Goal: Task Accomplishment & Management: Use online tool/utility

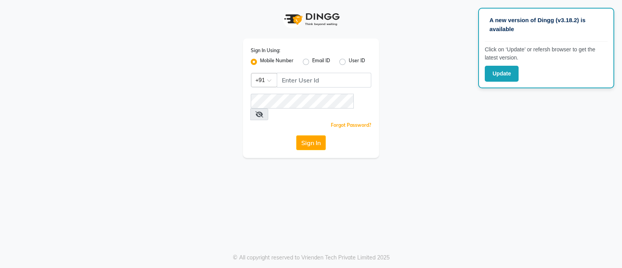
click at [517, 117] on div "Sign In Using: Mobile Number Email ID User ID Country Code × +91 Remember me Fo…" at bounding box center [310, 79] width 443 height 158
click at [492, 74] on button "Update" at bounding box center [502, 74] width 34 height 16
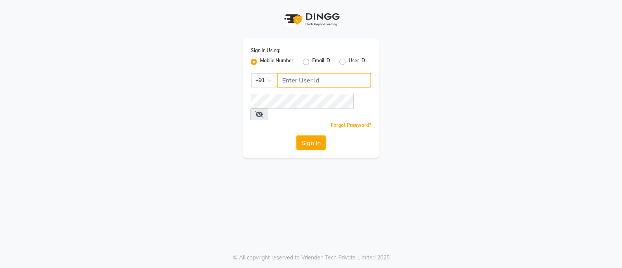
click at [309, 82] on input "Username" at bounding box center [324, 80] width 94 height 15
type input "8408953087"
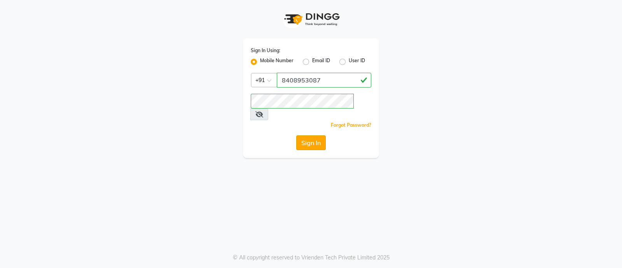
click at [310, 135] on button "Sign In" at bounding box center [311, 142] width 30 height 15
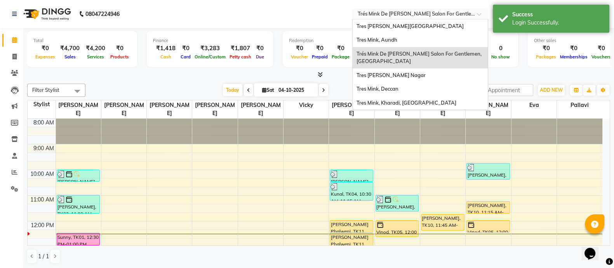
click at [479, 16] on span at bounding box center [482, 16] width 10 height 8
click at [421, 101] on div "Tres Mink, Kharadi, Kharadi" at bounding box center [420, 103] width 135 height 14
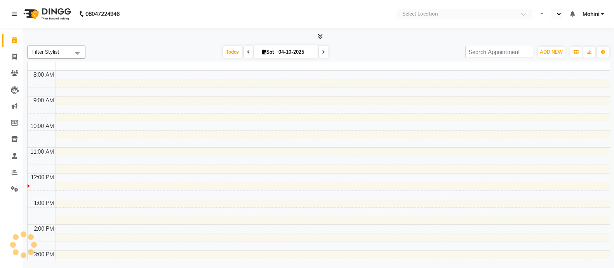
select select "en"
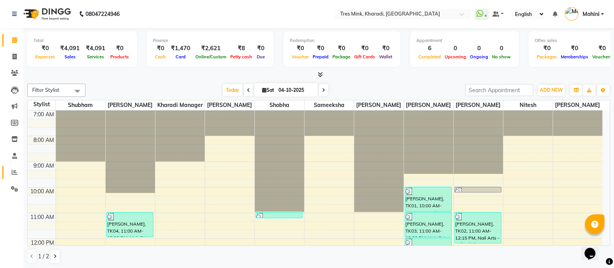
click at [13, 172] on icon at bounding box center [15, 172] width 6 height 6
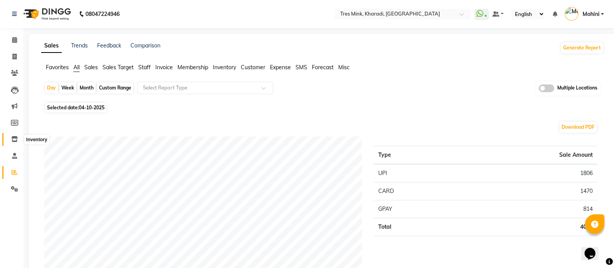
click at [16, 140] on icon at bounding box center [14, 139] width 7 height 6
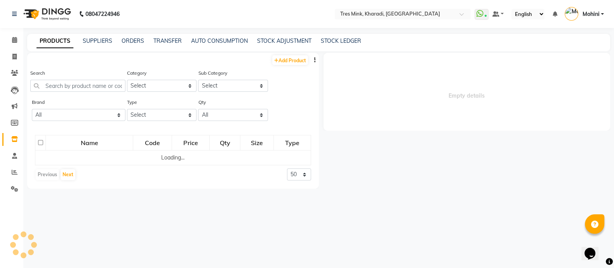
select select
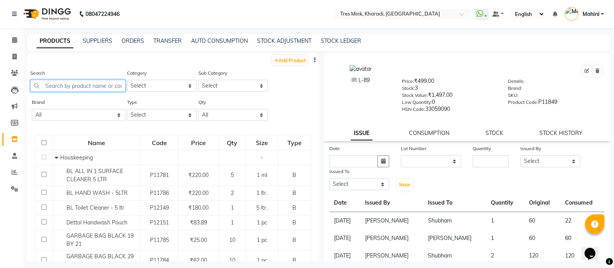
click at [52, 88] on input "text" at bounding box center [77, 86] width 95 height 12
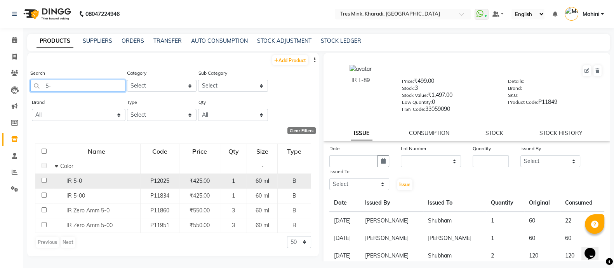
type input "5"
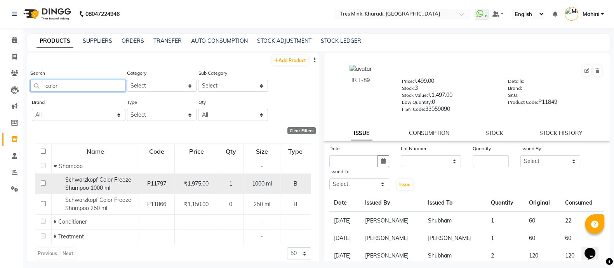
type input "color"
click at [87, 182] on span "Schwarzkopf Color Freeze Shampoo 1000 ml" at bounding box center [98, 183] width 66 height 15
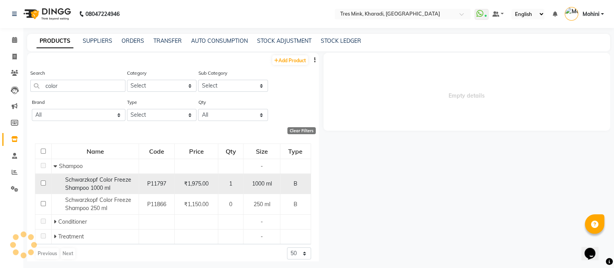
select select
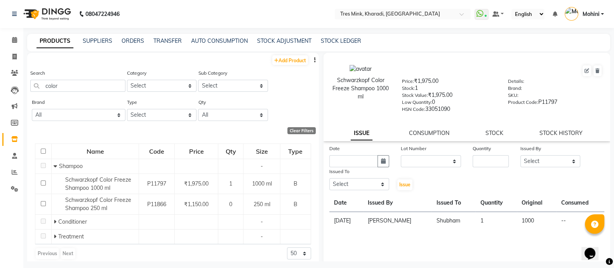
click at [541, 137] on div "STOCK HISTORY" at bounding box center [561, 133] width 43 height 8
click at [546, 135] on link "STOCK HISTORY" at bounding box center [561, 132] width 43 height 7
select select "all"
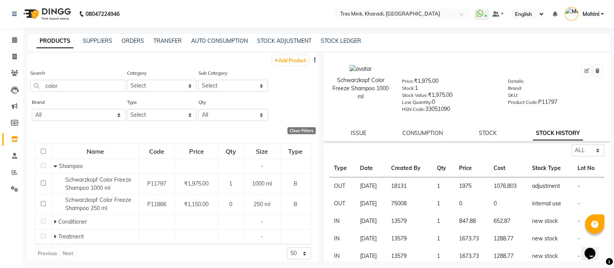
click at [479, 137] on div "STOCK" at bounding box center [488, 133] width 18 height 8
click at [480, 134] on link "STOCK" at bounding box center [488, 132] width 18 height 7
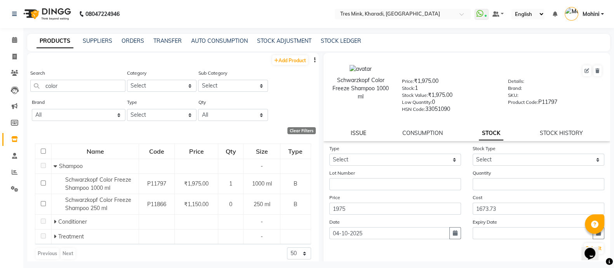
click at [355, 134] on link "ISSUE" at bounding box center [359, 132] width 16 height 7
select select
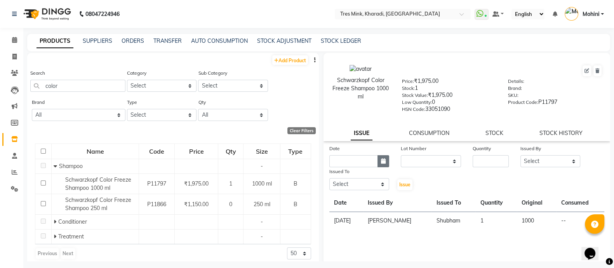
click at [381, 164] on icon "button" at bounding box center [383, 160] width 5 height 5
select select "10"
select select "2025"
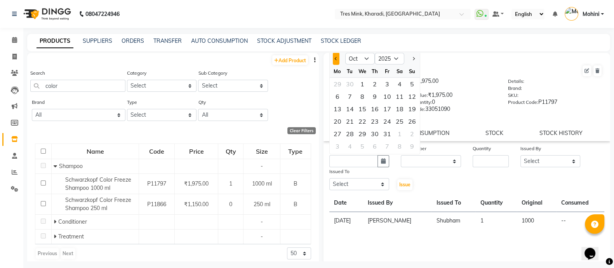
click at [335, 60] on span "Previous month" at bounding box center [336, 58] width 3 height 3
select select "9"
click at [339, 135] on div "29" at bounding box center [338, 133] width 12 height 12
type input "29-09-2025"
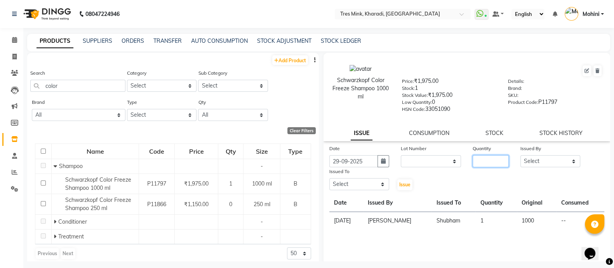
click at [489, 162] on input "number" at bounding box center [491, 161] width 36 height 12
type input "1"
click at [566, 165] on select "Select Kharadi Manager [PERSON_NAME] ([PERSON_NAME]) [PERSON_NAME] [PERSON_NAME…" at bounding box center [551, 161] width 60 height 12
select select "75011"
click at [521, 158] on select "Select Kharadi Manager [PERSON_NAME] ([PERSON_NAME]) [PERSON_NAME] [PERSON_NAME…" at bounding box center [551, 161] width 60 height 12
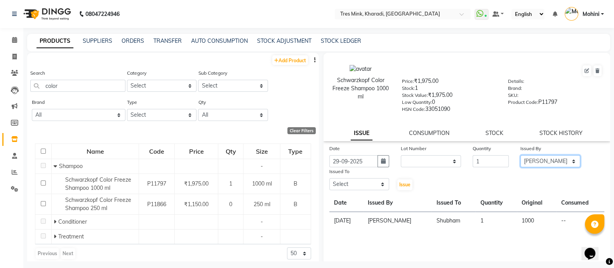
click at [567, 165] on select "Select Kharadi Manager [PERSON_NAME] ([PERSON_NAME]) [PERSON_NAME] [PERSON_NAME…" at bounding box center [551, 161] width 60 height 12
click at [521, 158] on select "Select Kharadi Manager [PERSON_NAME] ([PERSON_NAME]) [PERSON_NAME] [PERSON_NAME…" at bounding box center [551, 161] width 60 height 12
click at [380, 186] on select "Select Kharadi Manager [PERSON_NAME] ([PERSON_NAME]) [PERSON_NAME] [PERSON_NAME…" at bounding box center [360, 184] width 60 height 12
select select "75011"
click at [330, 182] on select "Select Kharadi Manager [PERSON_NAME] ([PERSON_NAME]) [PERSON_NAME] [PERSON_NAME…" at bounding box center [360, 184] width 60 height 12
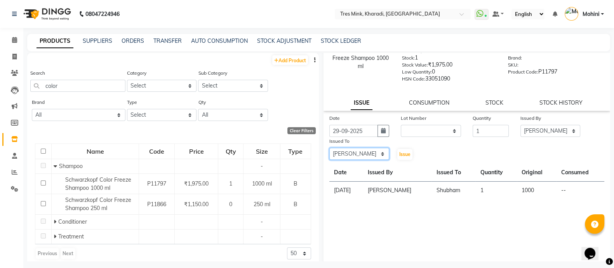
scroll to position [41, 0]
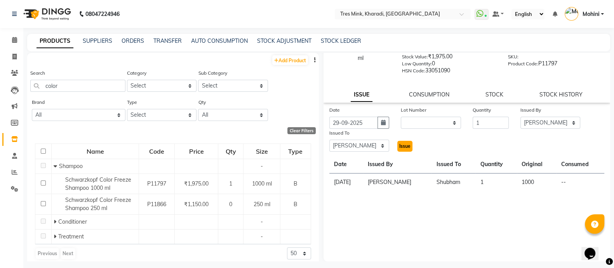
click at [402, 148] on span "Issue" at bounding box center [405, 146] width 11 height 6
select select
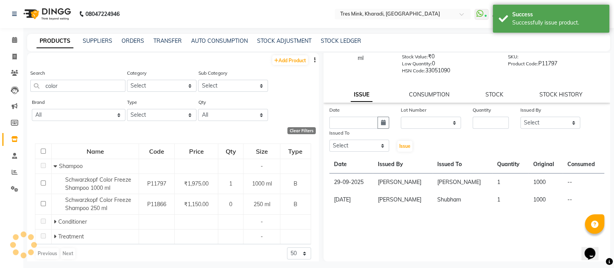
scroll to position [0, 0]
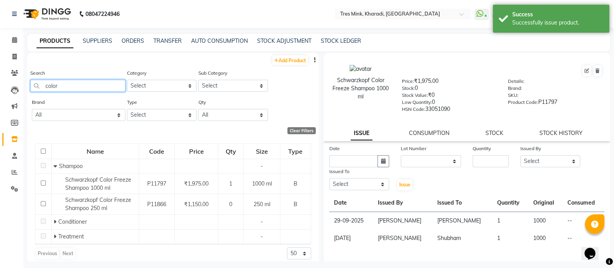
click at [107, 84] on input "color" at bounding box center [77, 86] width 95 height 12
type input "c"
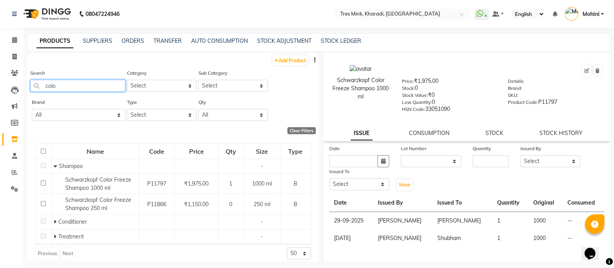
type input "color"
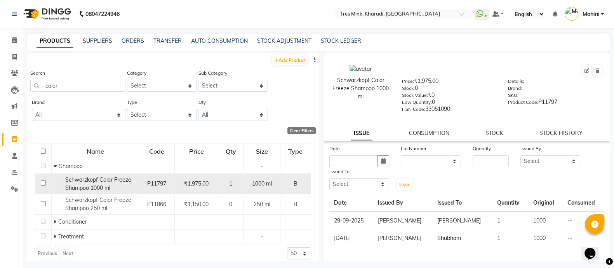
click at [91, 180] on span "Schwarzkopf Color Freeze Shampoo 1000 ml" at bounding box center [98, 183] width 66 height 15
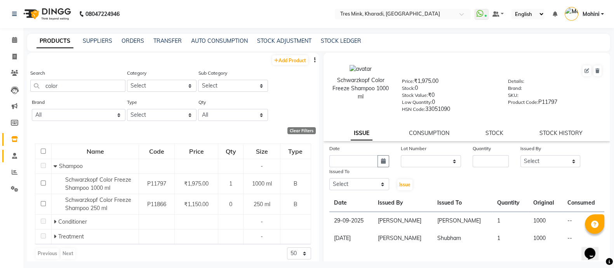
click at [14, 154] on icon at bounding box center [14, 156] width 5 height 6
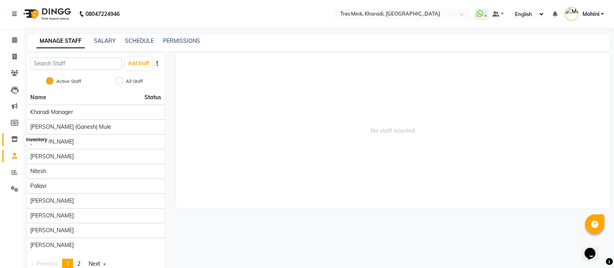
click at [13, 138] on icon at bounding box center [14, 139] width 7 height 6
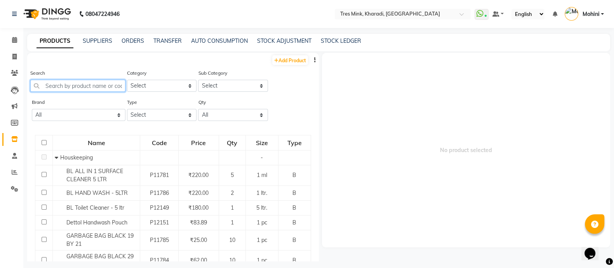
click at [72, 84] on input "text" at bounding box center [77, 86] width 95 height 12
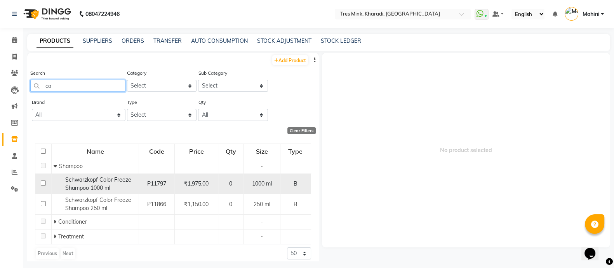
type input "c"
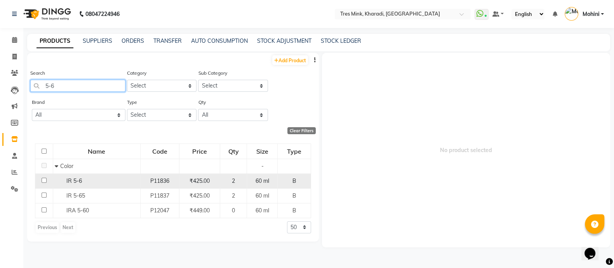
type input "5-6"
click at [88, 185] on div "IR 5-6" at bounding box center [96, 181] width 83 height 8
select select
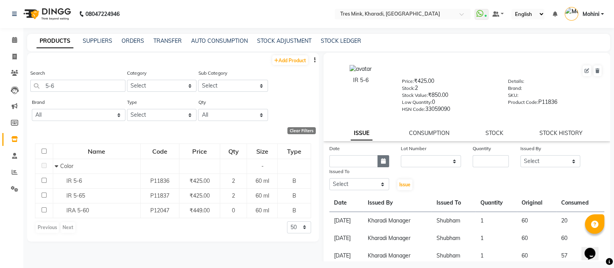
click at [381, 164] on icon "button" at bounding box center [383, 160] width 5 height 5
select select "10"
select select "2025"
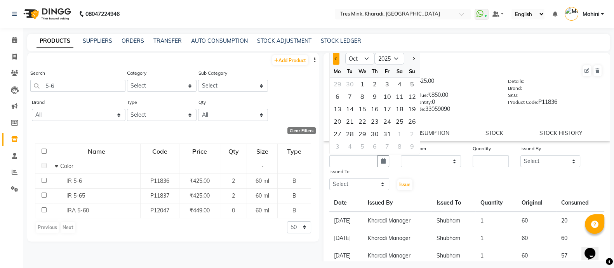
click at [334, 61] on button "Previous month" at bounding box center [336, 58] width 7 height 12
select select "9"
click at [350, 138] on div "30" at bounding box center [350, 133] width 12 height 12
type input "30-09-2025"
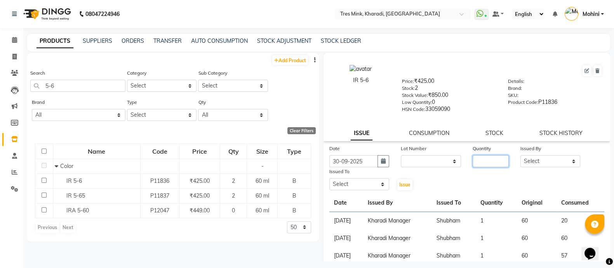
click at [476, 167] on input "number" at bounding box center [491, 161] width 36 height 12
type input "1"
click at [558, 167] on select "Select Kharadi Manager [PERSON_NAME] ([PERSON_NAME]) [PERSON_NAME] [PERSON_NAME…" at bounding box center [551, 161] width 60 height 12
select select "75009"
click at [521, 158] on select "Select Kharadi Manager [PERSON_NAME] ([PERSON_NAME]) [PERSON_NAME] [PERSON_NAME…" at bounding box center [551, 161] width 60 height 12
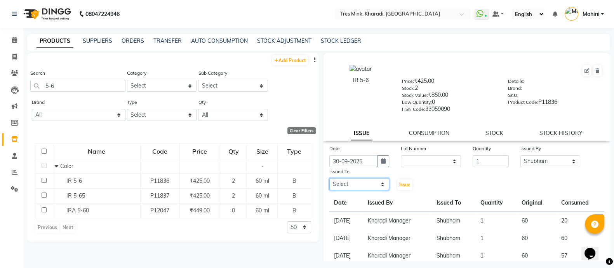
click at [379, 188] on select "Select Kharadi Manager [PERSON_NAME] ([PERSON_NAME]) [PERSON_NAME] [PERSON_NAME…" at bounding box center [360, 184] width 60 height 12
select select "75009"
click at [330, 182] on select "Select Kharadi Manager [PERSON_NAME] ([PERSON_NAME]) [PERSON_NAME] [PERSON_NAME…" at bounding box center [360, 184] width 60 height 12
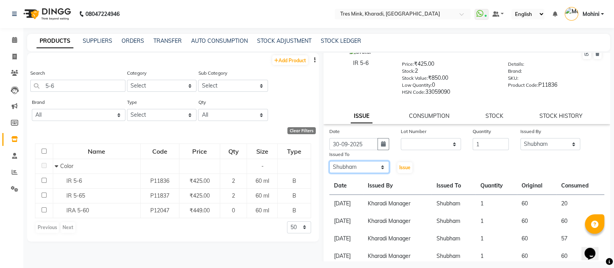
scroll to position [17, 0]
click at [400, 170] on span "Issue" at bounding box center [405, 167] width 11 height 6
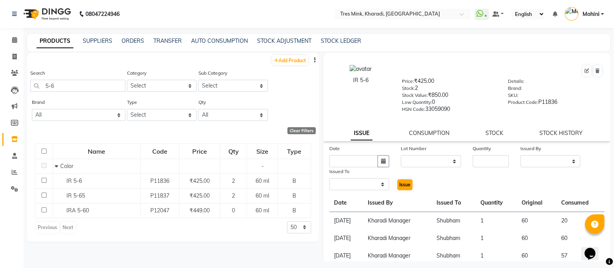
select select
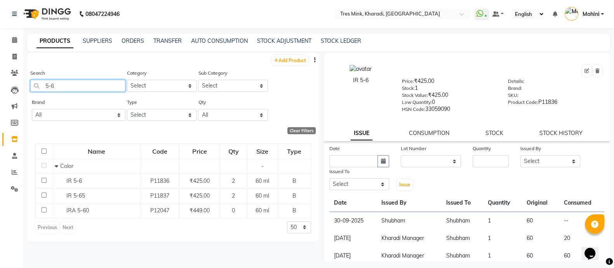
click at [109, 84] on input "5-6" at bounding box center [77, 86] width 95 height 12
type input "5"
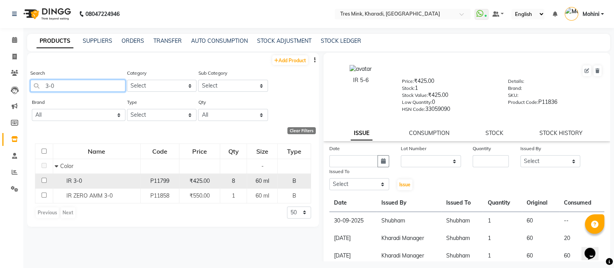
type input "3-0"
click at [80, 180] on span "IR 3-0" at bounding box center [74, 180] width 16 height 7
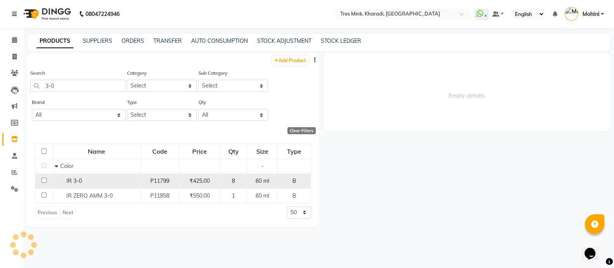
select select
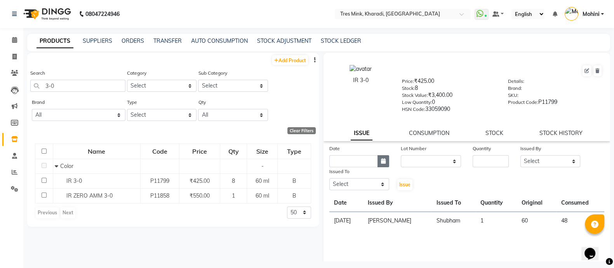
click at [378, 167] on button "button" at bounding box center [384, 161] width 12 height 12
select select "10"
select select "2025"
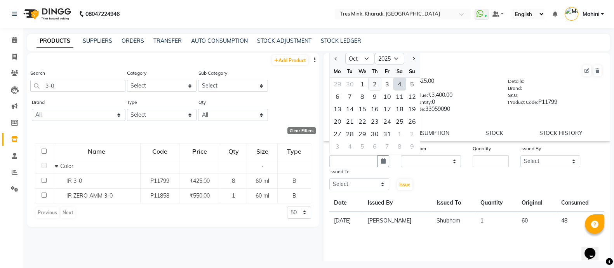
click at [372, 87] on div "2" at bounding box center [375, 84] width 12 height 12
type input "02-10-2025"
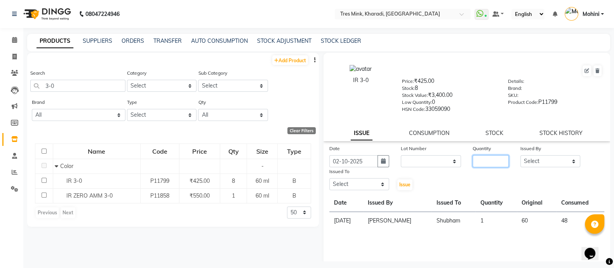
click at [474, 167] on input "number" at bounding box center [491, 161] width 36 height 12
type input "1"
click at [559, 164] on select "Select Kharadi Manager [PERSON_NAME] ([PERSON_NAME]) [PERSON_NAME] [PERSON_NAME…" at bounding box center [551, 161] width 60 height 12
select select "89463"
click at [521, 158] on select "Select Kharadi Manager [PERSON_NAME] ([PERSON_NAME]) [PERSON_NAME] [PERSON_NAME…" at bounding box center [551, 161] width 60 height 12
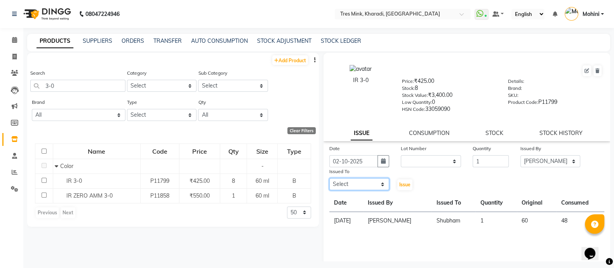
click at [362, 187] on select "Select Kharadi Manager [PERSON_NAME] ([PERSON_NAME]) [PERSON_NAME] [PERSON_NAME…" at bounding box center [360, 184] width 60 height 12
select select "89463"
click at [330, 182] on select "Select Kharadi Manager [PERSON_NAME] ([PERSON_NAME]) [PERSON_NAME] [PERSON_NAME…" at bounding box center [360, 184] width 60 height 12
click at [403, 187] on span "Issue" at bounding box center [405, 185] width 11 height 6
select select
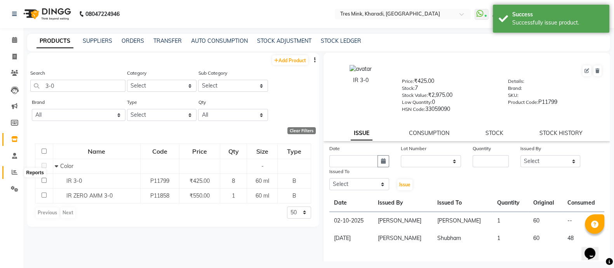
click at [15, 170] on icon at bounding box center [15, 172] width 6 height 6
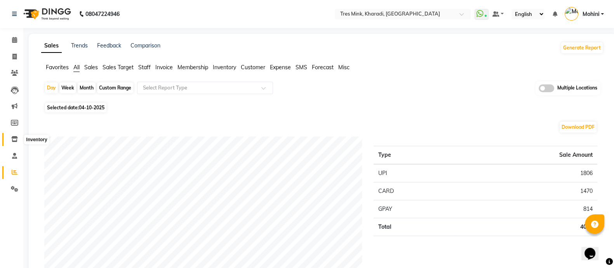
click at [14, 136] on icon at bounding box center [14, 139] width 7 height 6
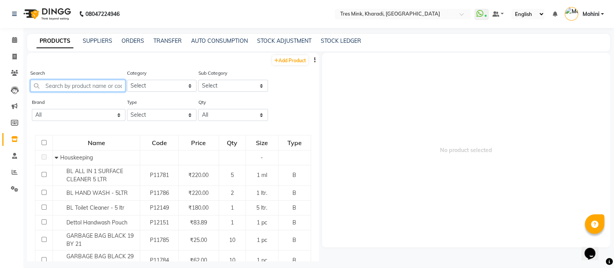
click at [73, 87] on input "text" at bounding box center [77, 86] width 95 height 12
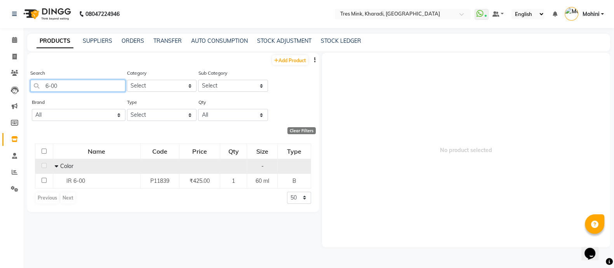
type input "6-00"
click at [105, 170] on div "Color" at bounding box center [96, 166] width 83 height 8
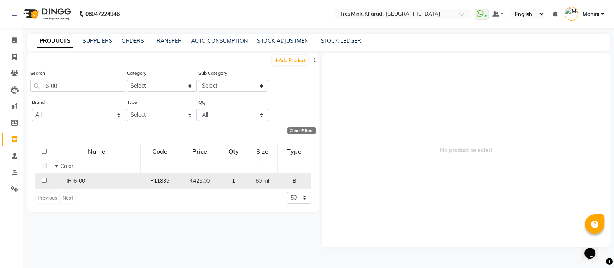
click at [83, 182] on span "IR 6-00" at bounding box center [75, 180] width 19 height 7
select select
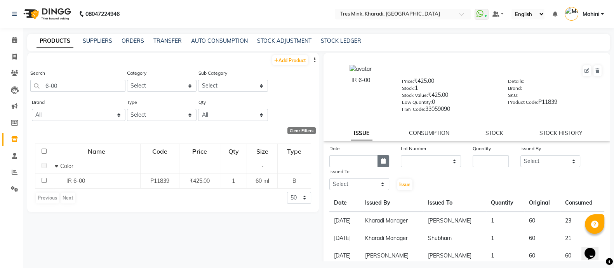
click at [379, 167] on button "button" at bounding box center [384, 161] width 12 height 12
select select "10"
select select "2025"
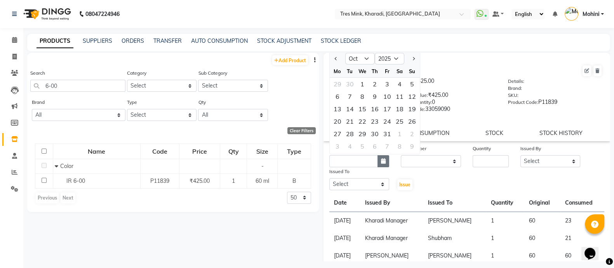
click at [379, 167] on button "button" at bounding box center [384, 161] width 12 height 12
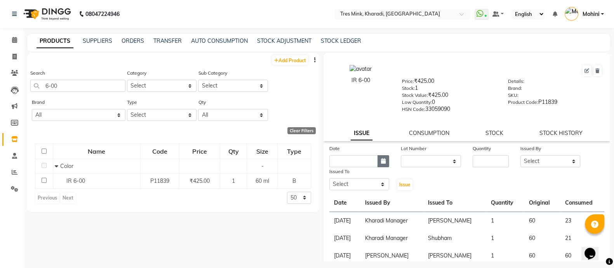
click at [379, 167] on button "button" at bounding box center [384, 161] width 12 height 12
select select "10"
select select "2025"
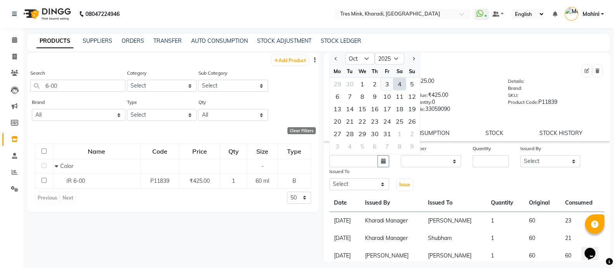
click at [388, 87] on div "3" at bounding box center [387, 84] width 12 height 12
type input "03-10-2025"
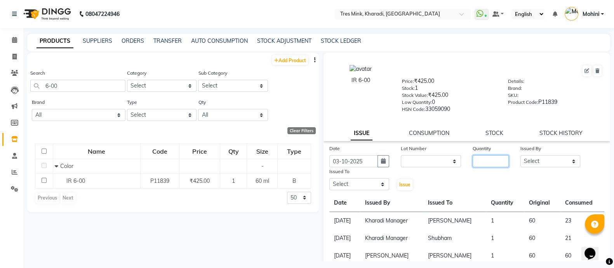
click at [480, 164] on input "number" at bounding box center [491, 161] width 36 height 12
type input "1"
click at [522, 166] on select "Select Kharadi Manager [PERSON_NAME] ([PERSON_NAME]) [PERSON_NAME] [PERSON_NAME…" at bounding box center [551, 161] width 60 height 12
select select "75011"
click at [521, 158] on select "Select Kharadi Manager [PERSON_NAME] ([PERSON_NAME]) [PERSON_NAME] [PERSON_NAME…" at bounding box center [551, 161] width 60 height 12
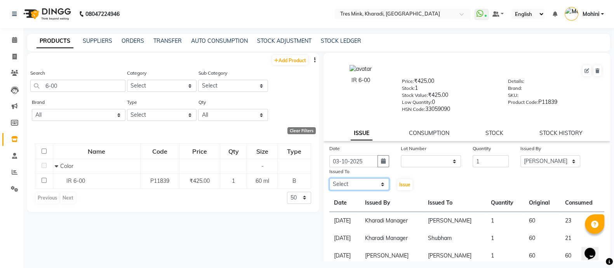
click at [377, 189] on select "Select Kharadi Manager [PERSON_NAME] ([PERSON_NAME]) [PERSON_NAME] [PERSON_NAME…" at bounding box center [360, 184] width 60 height 12
select select "75011"
click at [330, 182] on select "Select Kharadi Manager [PERSON_NAME] ([PERSON_NAME]) [PERSON_NAME] [PERSON_NAME…" at bounding box center [360, 184] width 60 height 12
click at [400, 186] on span "Issue" at bounding box center [405, 185] width 11 height 6
select select
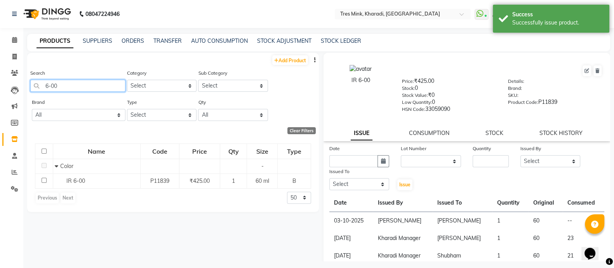
click at [79, 83] on input "6-00" at bounding box center [77, 86] width 95 height 12
type input "6"
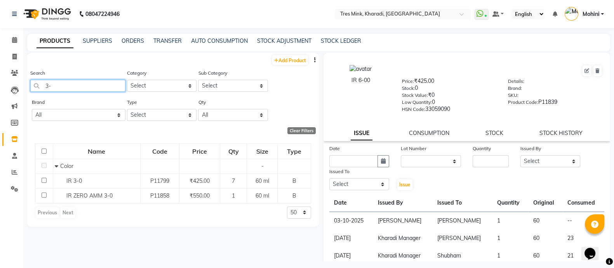
type input "3"
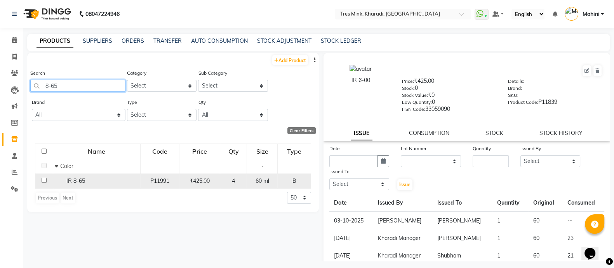
type input "8-65"
click at [75, 183] on span "IR 8-65" at bounding box center [75, 180] width 19 height 7
select select
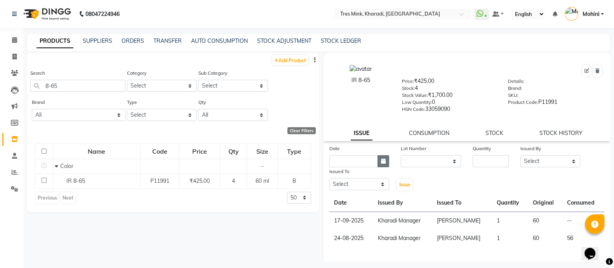
click at [378, 164] on button "button" at bounding box center [384, 161] width 12 height 12
select select "10"
select select "2025"
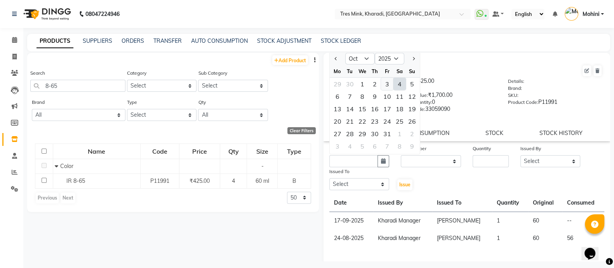
click at [385, 86] on div "3" at bounding box center [387, 84] width 12 height 12
type input "03-10-2025"
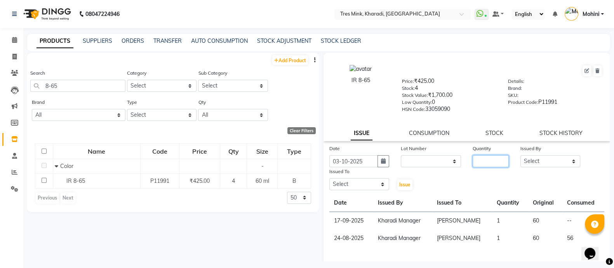
click at [478, 167] on input "number" at bounding box center [491, 161] width 36 height 12
type input "1"
click at [558, 166] on select "Select Kharadi Manager [PERSON_NAME] ([PERSON_NAME]) [PERSON_NAME] [PERSON_NAME…" at bounding box center [551, 161] width 60 height 12
select select "75011"
click at [521, 158] on select "Select Kharadi Manager [PERSON_NAME] ([PERSON_NAME]) [PERSON_NAME] [PERSON_NAME…" at bounding box center [551, 161] width 60 height 12
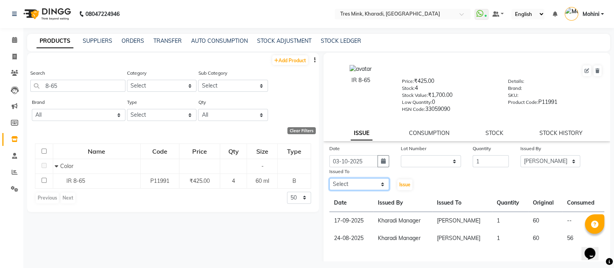
click at [371, 189] on select "Select Kharadi Manager [PERSON_NAME] ([PERSON_NAME]) [PERSON_NAME] [PERSON_NAME…" at bounding box center [360, 184] width 60 height 12
select select "75011"
click at [330, 182] on select "Select Kharadi Manager [PERSON_NAME] ([PERSON_NAME]) [PERSON_NAME] [PERSON_NAME…" at bounding box center [360, 184] width 60 height 12
click at [404, 186] on span "Issue" at bounding box center [405, 185] width 11 height 6
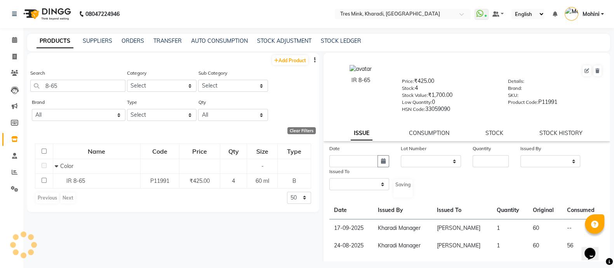
select select
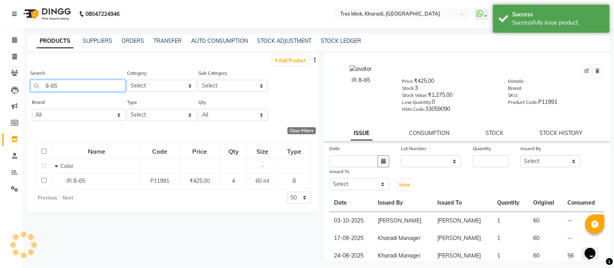
click at [98, 88] on input "8-65" at bounding box center [77, 86] width 95 height 12
type input "8"
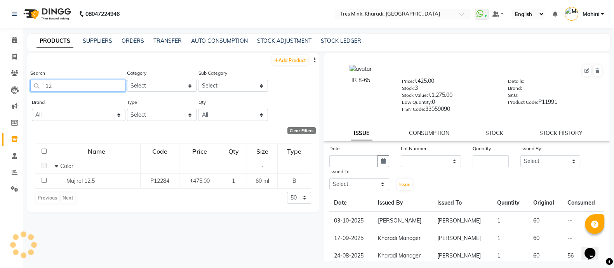
type input "1"
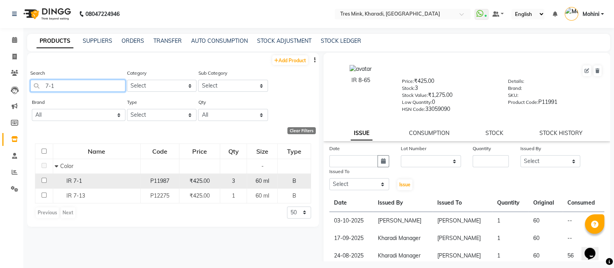
type input "7-1"
click at [71, 181] on span "IR 7-1" at bounding box center [74, 180] width 16 height 7
select select
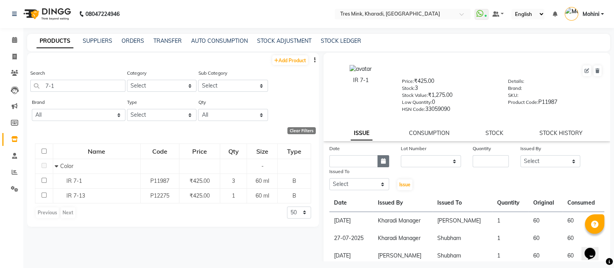
click at [382, 164] on icon "button" at bounding box center [383, 160] width 5 height 5
select select "10"
select select "2025"
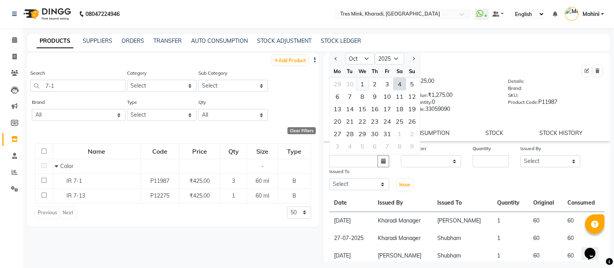
click at [362, 88] on div "1" at bounding box center [362, 84] width 12 height 12
type input "01-10-2025"
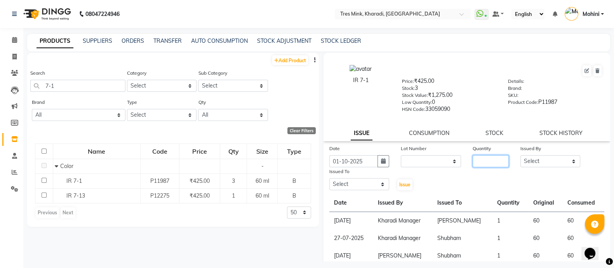
click at [496, 165] on input "number" at bounding box center [491, 161] width 36 height 12
type input "1"
click at [542, 167] on select "Select Kharadi Manager [PERSON_NAME] ([PERSON_NAME]) [PERSON_NAME] [PERSON_NAME…" at bounding box center [551, 161] width 60 height 12
select select "75009"
click at [521, 158] on select "Select Kharadi Manager [PERSON_NAME] ([PERSON_NAME]) [PERSON_NAME] [PERSON_NAME…" at bounding box center [551, 161] width 60 height 12
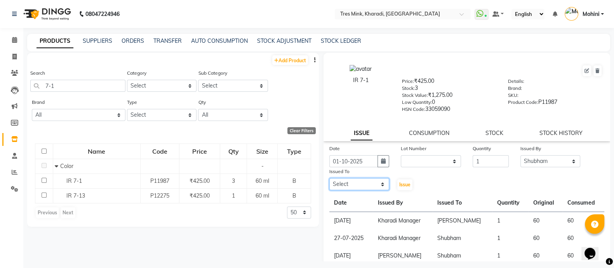
click at [379, 185] on select "Select Kharadi Manager [PERSON_NAME] ([PERSON_NAME]) [PERSON_NAME] [PERSON_NAME…" at bounding box center [360, 184] width 60 height 12
select select "75009"
click at [330, 182] on select "Select Kharadi Manager [PERSON_NAME] ([PERSON_NAME]) [PERSON_NAME] [PERSON_NAME…" at bounding box center [360, 184] width 60 height 12
click at [400, 186] on span "Issue" at bounding box center [405, 185] width 11 height 6
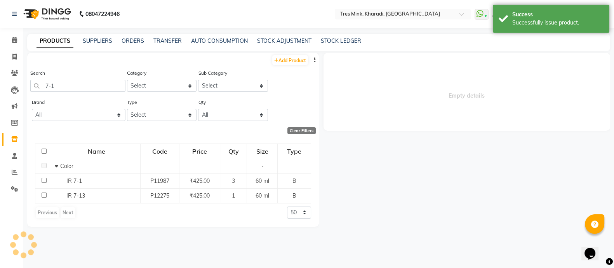
select select
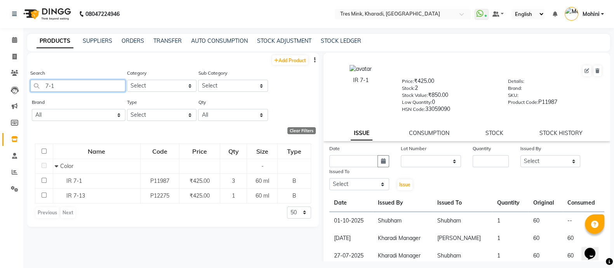
click at [82, 85] on input "7-1" at bounding box center [77, 86] width 95 height 12
type input "7"
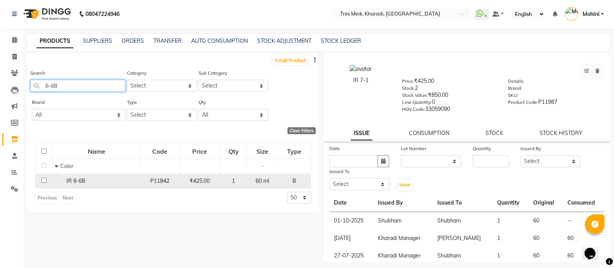
type input "6-68"
click at [80, 186] on td "IR 6-68" at bounding box center [96, 180] width 87 height 15
click at [78, 183] on span "IR 6-68" at bounding box center [75, 180] width 19 height 7
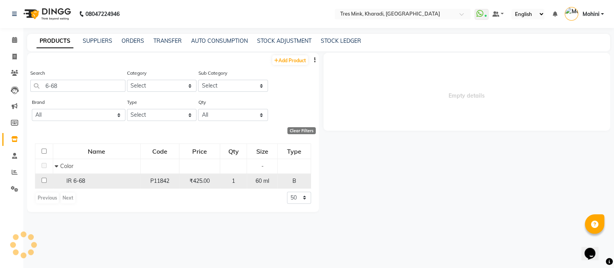
select select
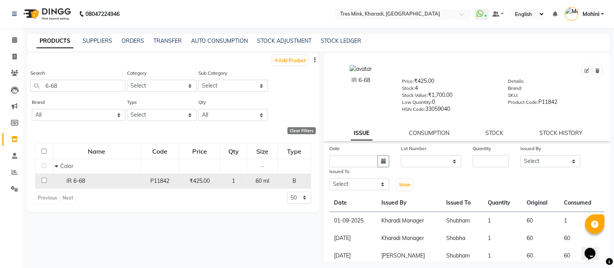
click at [78, 183] on span "IR 6-68" at bounding box center [75, 180] width 19 height 7
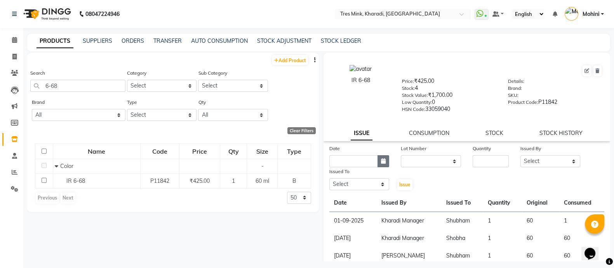
click at [383, 164] on icon "button" at bounding box center [383, 160] width 5 height 5
select select "10"
select select "2025"
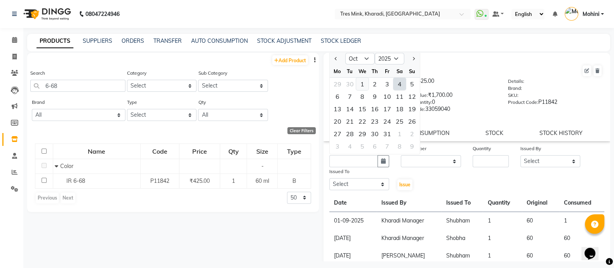
click at [361, 85] on div "1" at bounding box center [362, 84] width 12 height 12
type input "01-10-2025"
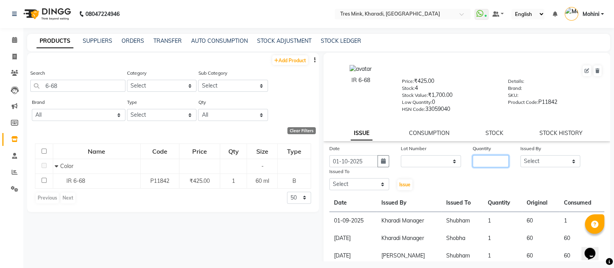
click at [480, 164] on input "number" at bounding box center [491, 161] width 36 height 12
type input "1"
click at [385, 164] on button "button" at bounding box center [384, 161] width 12 height 12
select select "10"
select select "2025"
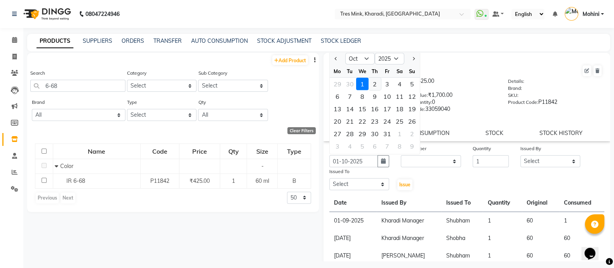
click at [374, 88] on div "2" at bounding box center [375, 84] width 12 height 12
type input "02-10-2025"
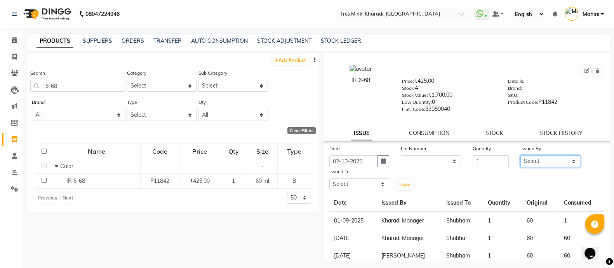
click at [527, 167] on select "Select Kharadi Manager [PERSON_NAME] ([PERSON_NAME]) [PERSON_NAME] [PERSON_NAME…" at bounding box center [551, 161] width 60 height 12
select select "75009"
click at [521, 158] on select "Select Kharadi Manager [PERSON_NAME] ([PERSON_NAME]) [PERSON_NAME] [PERSON_NAME…" at bounding box center [551, 161] width 60 height 12
click at [379, 185] on select "Select Kharadi Manager [PERSON_NAME] ([PERSON_NAME]) [PERSON_NAME] [PERSON_NAME…" at bounding box center [360, 184] width 60 height 12
select select "75009"
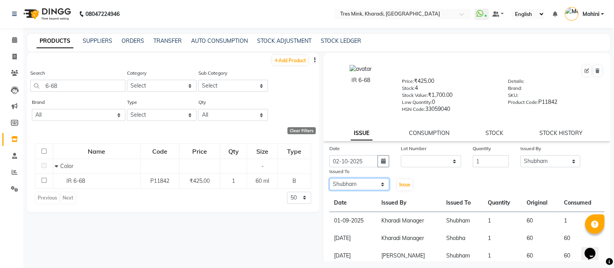
click at [330, 182] on select "Select Kharadi Manager [PERSON_NAME] ([PERSON_NAME]) [PERSON_NAME] [PERSON_NAME…" at bounding box center [360, 184] width 60 height 12
click at [404, 187] on span "Issue" at bounding box center [405, 185] width 11 height 6
select select
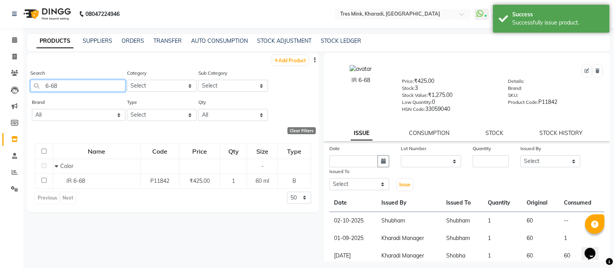
click at [103, 84] on input "6-68" at bounding box center [77, 86] width 95 height 12
type input "6"
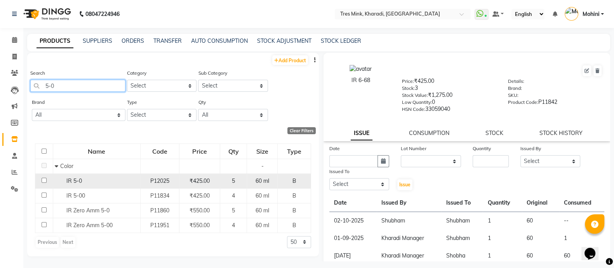
type input "5-0"
click at [94, 185] on div "IR 5-0" at bounding box center [96, 181] width 83 height 8
select select
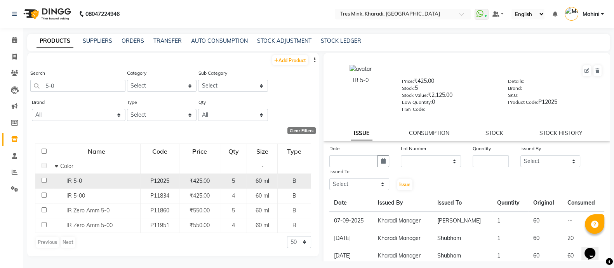
click at [74, 181] on span "IR 5-0" at bounding box center [74, 180] width 16 height 7
click at [94, 180] on div "IR 5-0" at bounding box center [96, 181] width 83 height 8
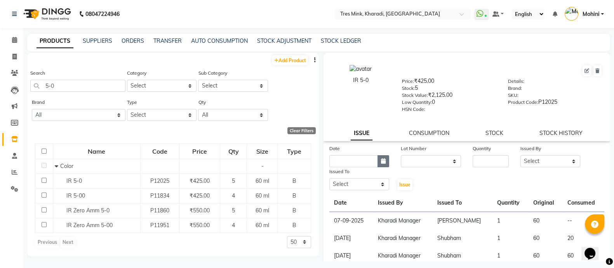
click at [381, 164] on icon "button" at bounding box center [383, 160] width 5 height 5
select select "10"
select select "2025"
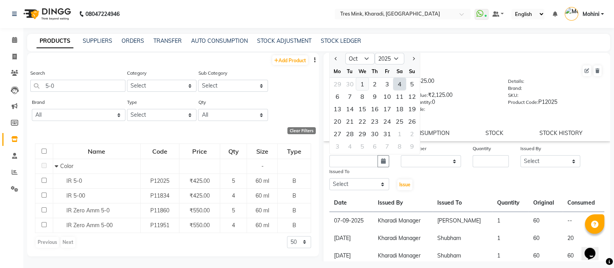
click at [363, 85] on div "1" at bounding box center [362, 84] width 12 height 12
type input "01-10-2025"
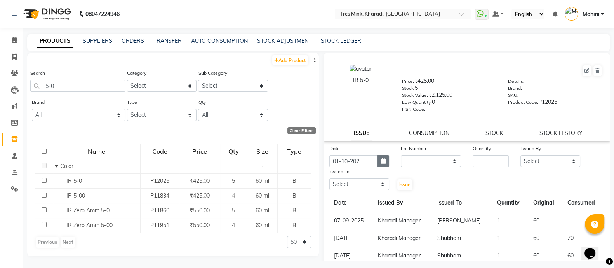
click at [381, 161] on icon "button" at bounding box center [383, 160] width 5 height 5
select select "10"
select select "2025"
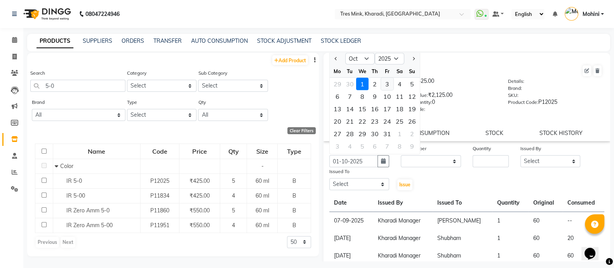
click at [387, 89] on div "3" at bounding box center [387, 84] width 12 height 12
type input "03-10-2025"
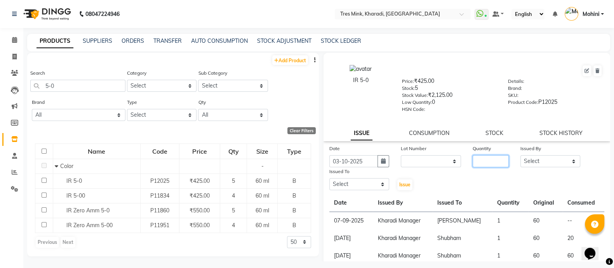
click at [488, 164] on input "number" at bounding box center [491, 161] width 36 height 12
type input "1"
click at [527, 166] on select "Select Kharadi Manager [PERSON_NAME] ([PERSON_NAME]) [PERSON_NAME] [PERSON_NAME…" at bounding box center [551, 161] width 60 height 12
select select "75011"
click at [521, 158] on select "Select Kharadi Manager [PERSON_NAME] ([PERSON_NAME]) [PERSON_NAME] [PERSON_NAME…" at bounding box center [551, 161] width 60 height 12
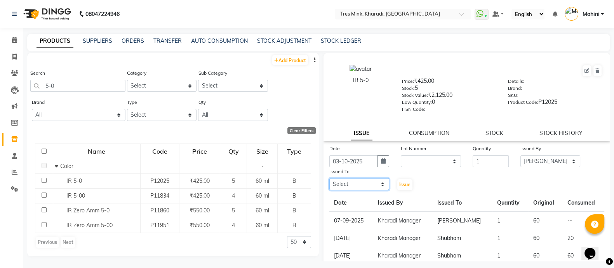
click at [383, 190] on select "Select Kharadi Manager [PERSON_NAME] ([PERSON_NAME]) [PERSON_NAME] [PERSON_NAME…" at bounding box center [360, 184] width 60 height 12
select select "89463"
click at [330, 182] on select "Select Kharadi Manager [PERSON_NAME] ([PERSON_NAME]) [PERSON_NAME] [PERSON_NAME…" at bounding box center [360, 184] width 60 height 12
click at [401, 187] on span "Issue" at bounding box center [405, 185] width 11 height 6
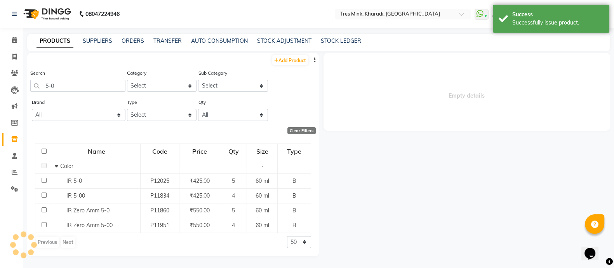
select select
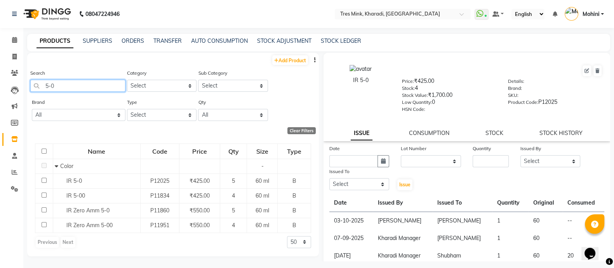
click at [117, 88] on input "5-0" at bounding box center [77, 86] width 95 height 12
type input "5"
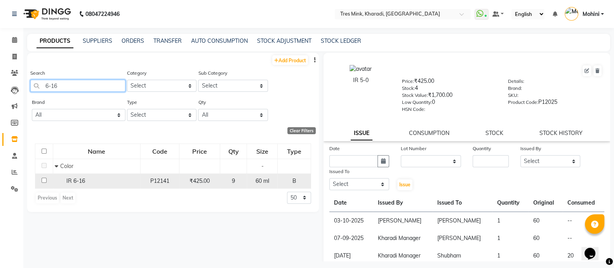
type input "6-16"
click at [66, 180] on span "IR 6-16" at bounding box center [75, 180] width 19 height 7
select select
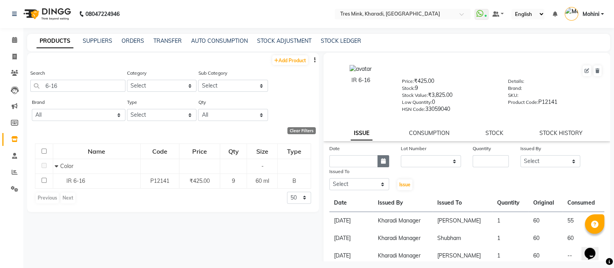
click at [382, 164] on icon "button" at bounding box center [383, 160] width 5 height 5
select select "10"
select select "2025"
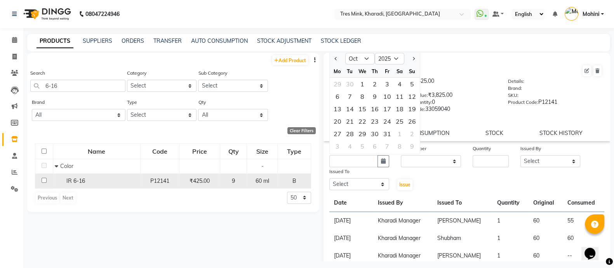
click at [79, 180] on span "IR 6-16" at bounding box center [75, 180] width 19 height 7
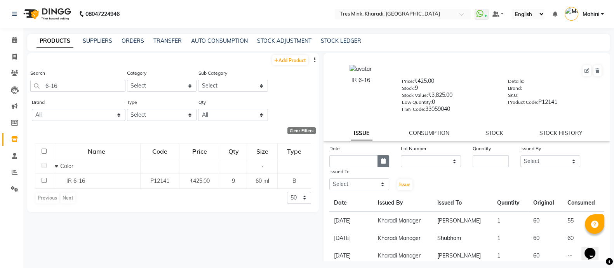
click at [382, 162] on icon "button" at bounding box center [383, 160] width 5 height 5
select select "10"
select select "2025"
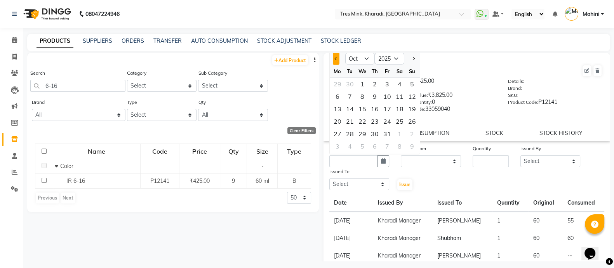
click at [336, 60] on span "Previous month" at bounding box center [336, 58] width 3 height 3
select select "9"
click at [400, 112] on div "20" at bounding box center [400, 109] width 12 height 12
type input "20-09-2025"
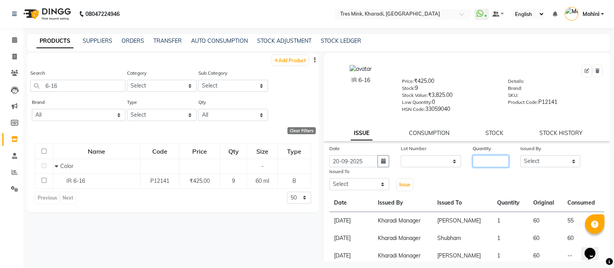
click at [478, 167] on input "number" at bounding box center [491, 161] width 36 height 12
type input "1"
click at [560, 162] on select "Select Kharadi Manager [PERSON_NAME] ([PERSON_NAME]) [PERSON_NAME] [PERSON_NAME…" at bounding box center [551, 161] width 60 height 12
select select "90810"
click at [521, 158] on select "Select Kharadi Manager [PERSON_NAME] ([PERSON_NAME]) [PERSON_NAME] [PERSON_NAME…" at bounding box center [551, 161] width 60 height 12
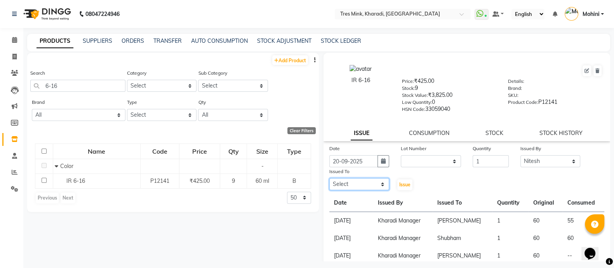
click at [381, 185] on select "Select Kharadi Manager [PERSON_NAME] ([PERSON_NAME]) [PERSON_NAME] [PERSON_NAME…" at bounding box center [360, 184] width 60 height 12
select select "90810"
click at [330, 182] on select "Select Kharadi Manager [PERSON_NAME] ([PERSON_NAME]) [PERSON_NAME] [PERSON_NAME…" at bounding box center [360, 184] width 60 height 12
click at [405, 187] on span "Issue" at bounding box center [405, 185] width 11 height 6
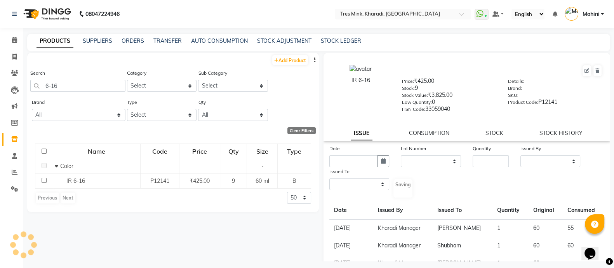
select select
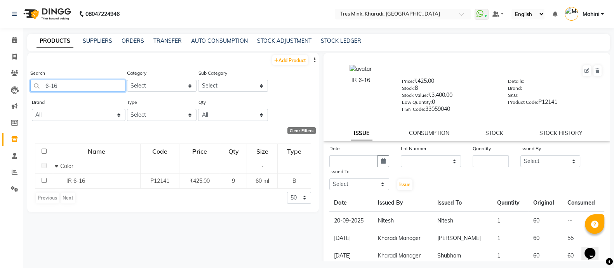
click at [70, 84] on input "6-16" at bounding box center [77, 86] width 95 height 12
type input "6-68"
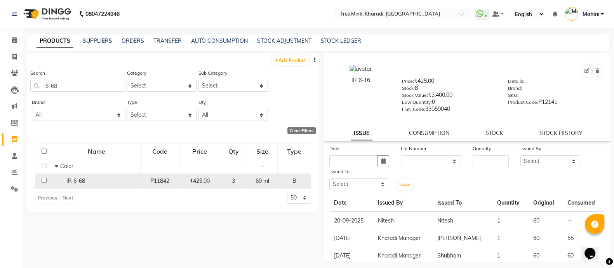
click at [66, 182] on span "IR 6-68" at bounding box center [75, 180] width 19 height 7
select select
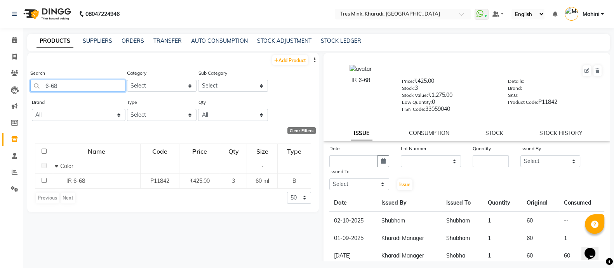
click at [89, 88] on input "6-68" at bounding box center [77, 86] width 95 height 12
type input "6"
type input "7"
type input "8"
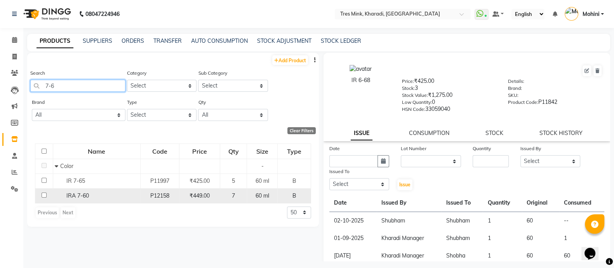
type input "7-6"
click at [72, 199] on span "IRA 7-60" at bounding box center [77, 195] width 23 height 7
select select
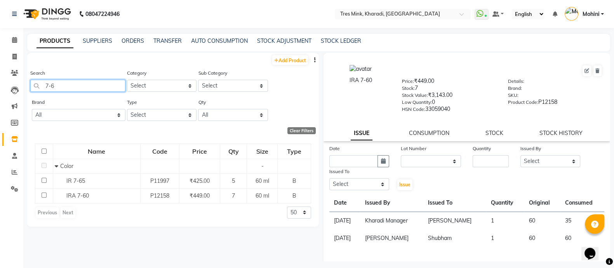
click at [68, 82] on input "7-6" at bounding box center [77, 86] width 95 height 12
type input "7"
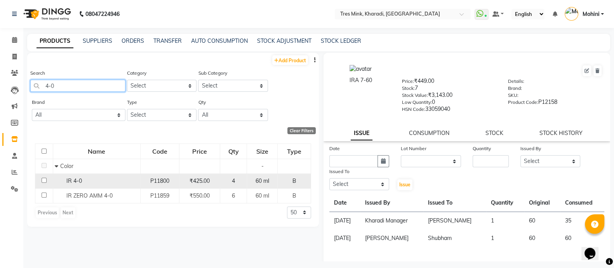
type input "4-0"
click at [76, 177] on td "IR 4-0" at bounding box center [96, 180] width 87 height 15
click at [68, 182] on span "IR 4-0" at bounding box center [74, 180] width 16 height 7
select select
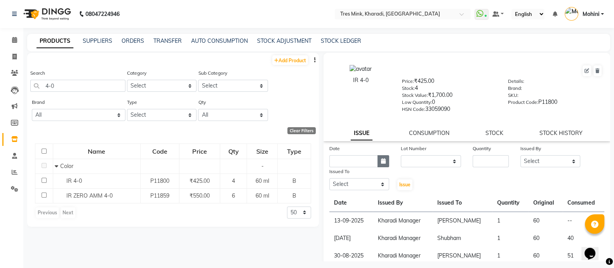
click at [383, 161] on button "button" at bounding box center [384, 161] width 12 height 12
select select "10"
select select "2025"
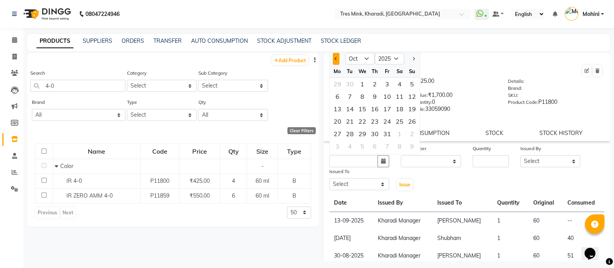
click at [336, 60] on span "Previous month" at bounding box center [336, 58] width 3 height 3
select select "9"
click at [411, 112] on div "21" at bounding box center [412, 109] width 12 height 12
type input "[DATE]"
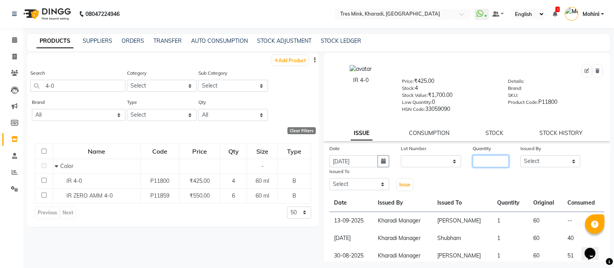
click at [487, 165] on input "number" at bounding box center [491, 161] width 36 height 12
type input "1"
click at [567, 164] on select "Select Kharadi Manager [PERSON_NAME] ([PERSON_NAME]) [PERSON_NAME] [PERSON_NAME…" at bounding box center [551, 161] width 60 height 12
select select "75009"
click at [521, 158] on select "Select Kharadi Manager [PERSON_NAME] ([PERSON_NAME]) [PERSON_NAME] [PERSON_NAME…" at bounding box center [551, 161] width 60 height 12
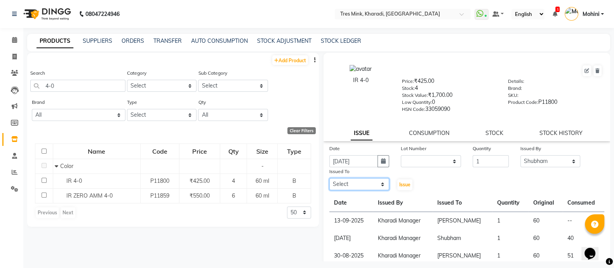
click at [375, 189] on select "Select Kharadi Manager [PERSON_NAME] ([PERSON_NAME]) [PERSON_NAME] [PERSON_NAME…" at bounding box center [360, 184] width 60 height 12
select select "75009"
click at [330, 182] on select "Select Kharadi Manager [PERSON_NAME] ([PERSON_NAME]) [PERSON_NAME] [PERSON_NAME…" at bounding box center [360, 184] width 60 height 12
click at [401, 186] on span "Issue" at bounding box center [405, 185] width 11 height 6
select select
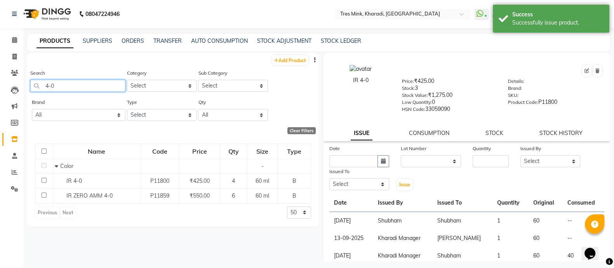
click at [100, 88] on input "4-0" at bounding box center [77, 86] width 95 height 12
type input "4"
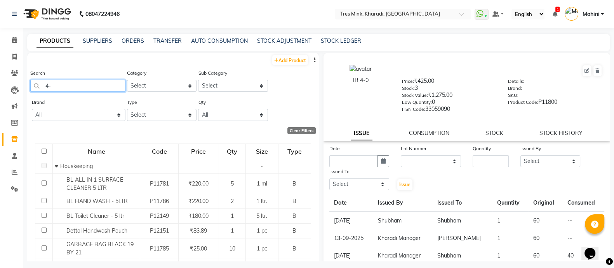
type input "4-0"
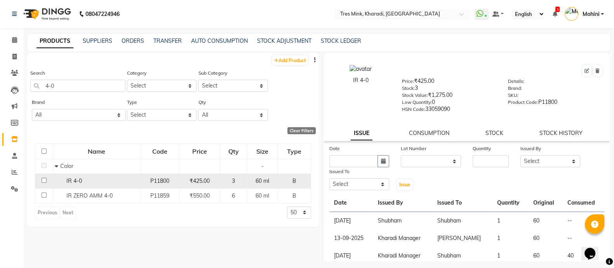
click at [69, 182] on span "IR 4-0" at bounding box center [74, 180] width 16 height 7
click at [65, 181] on div "IR 4-0" at bounding box center [96, 181] width 83 height 8
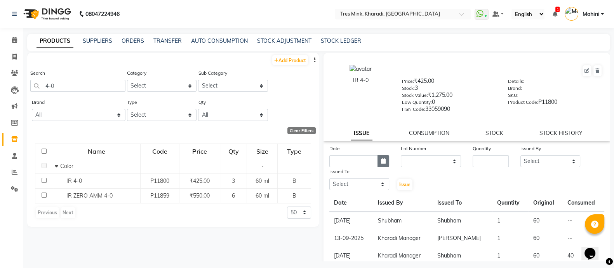
click at [381, 164] on icon "button" at bounding box center [383, 160] width 5 height 5
select select "10"
select select "2025"
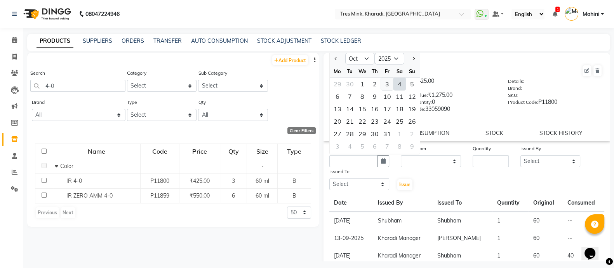
click at [388, 86] on div "3" at bounding box center [387, 84] width 12 height 12
type input "03-10-2025"
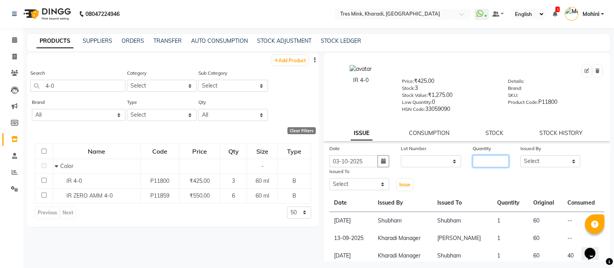
click at [478, 162] on input "number" at bounding box center [491, 161] width 36 height 12
type input "2"
click at [566, 162] on select "Select Kharadi Manager [PERSON_NAME] ([PERSON_NAME]) [PERSON_NAME] [PERSON_NAME…" at bounding box center [551, 161] width 60 height 12
select select "75011"
click at [521, 158] on select "Select Kharadi Manager [PERSON_NAME] ([PERSON_NAME]) [PERSON_NAME] [PERSON_NAME…" at bounding box center [551, 161] width 60 height 12
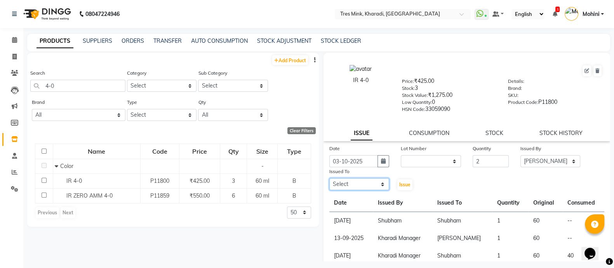
click at [381, 189] on select "Select Kharadi Manager [PERSON_NAME] ([PERSON_NAME]) [PERSON_NAME] [PERSON_NAME…" at bounding box center [360, 184] width 60 height 12
select select "75011"
click at [330, 182] on select "Select Kharadi Manager [PERSON_NAME] ([PERSON_NAME]) [PERSON_NAME] [PERSON_NAME…" at bounding box center [360, 184] width 60 height 12
click at [405, 187] on span "Issue" at bounding box center [405, 185] width 11 height 6
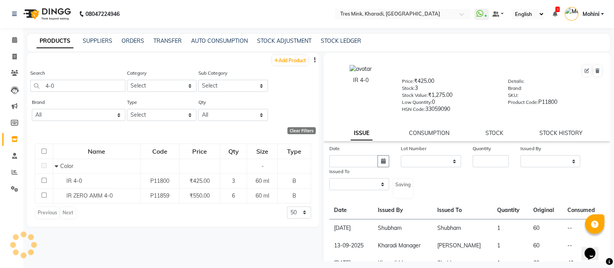
select select
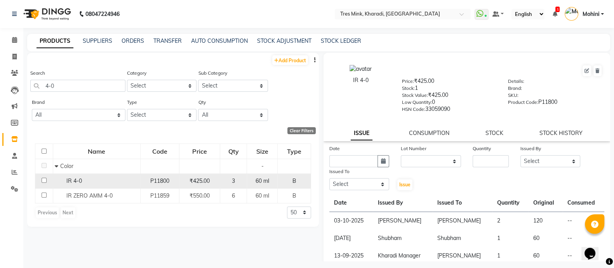
click at [123, 180] on div "IR 4-0" at bounding box center [96, 181] width 83 height 8
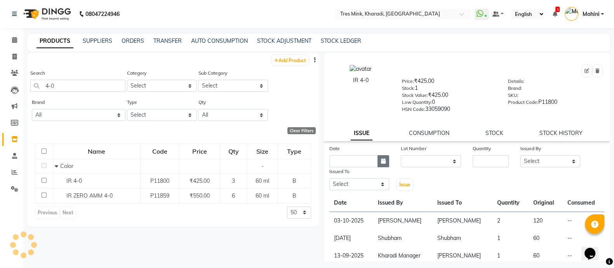
click at [381, 163] on icon "button" at bounding box center [383, 160] width 5 height 5
select select "10"
select select "2025"
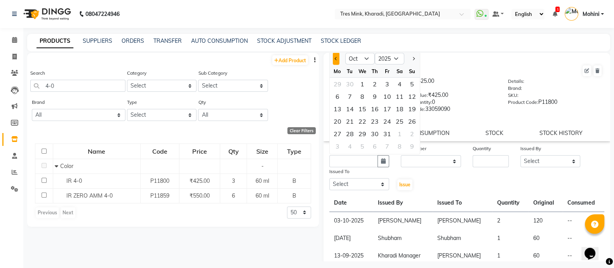
click at [335, 59] on button "Previous month" at bounding box center [336, 58] width 7 height 12
select select "9"
click at [389, 124] on div "26" at bounding box center [387, 121] width 12 height 12
type input "26-09-2025"
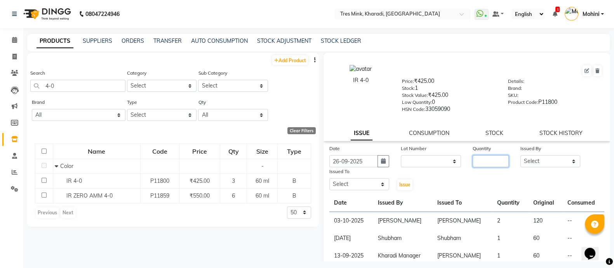
click at [476, 162] on input "number" at bounding box center [491, 161] width 36 height 12
type input "1"
click at [523, 166] on select "Select Kharadi Manager [PERSON_NAME] ([PERSON_NAME]) [PERSON_NAME] [PERSON_NAME…" at bounding box center [551, 161] width 60 height 12
select select "90810"
click at [521, 158] on select "Select Kharadi Manager [PERSON_NAME] ([PERSON_NAME]) [PERSON_NAME] [PERSON_NAME…" at bounding box center [551, 161] width 60 height 12
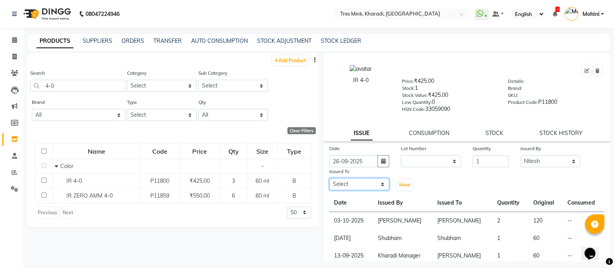
click at [383, 189] on select "Select Kharadi Manager [PERSON_NAME] ([PERSON_NAME]) [PERSON_NAME] [PERSON_NAME…" at bounding box center [360, 184] width 60 height 12
select select "90810"
click at [330, 182] on select "Select Kharadi Manager [PERSON_NAME] ([PERSON_NAME]) [PERSON_NAME] [PERSON_NAME…" at bounding box center [360, 184] width 60 height 12
click at [405, 187] on span "Issue" at bounding box center [405, 185] width 11 height 6
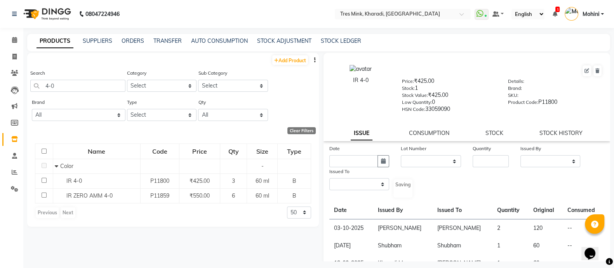
select select
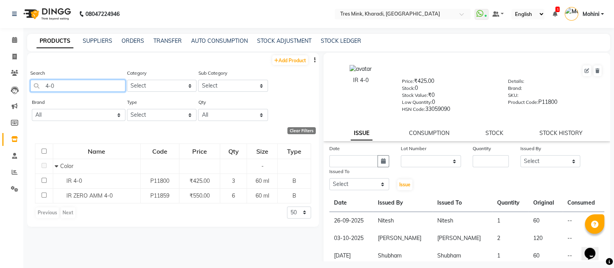
click at [84, 87] on input "4-0" at bounding box center [77, 86] width 95 height 12
type input "4"
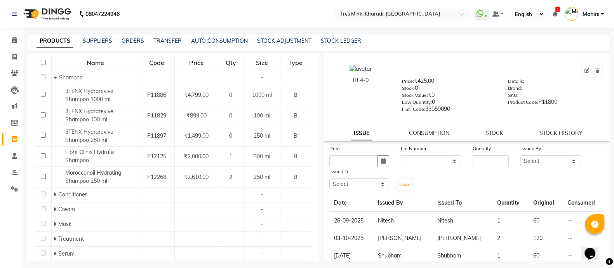
scroll to position [91, 0]
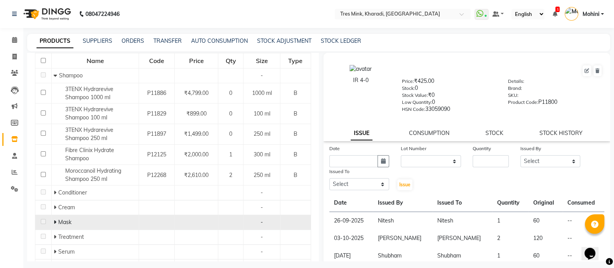
click at [62, 224] on span "Mask" at bounding box center [64, 221] width 13 height 7
click at [54, 222] on icon at bounding box center [55, 221] width 3 height 5
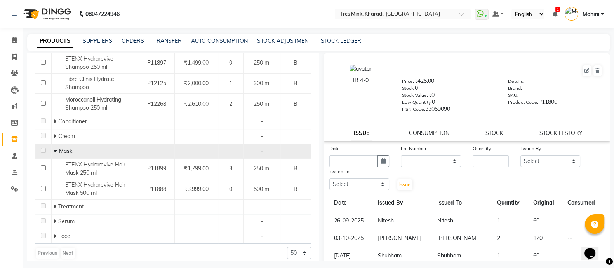
scroll to position [167, 0]
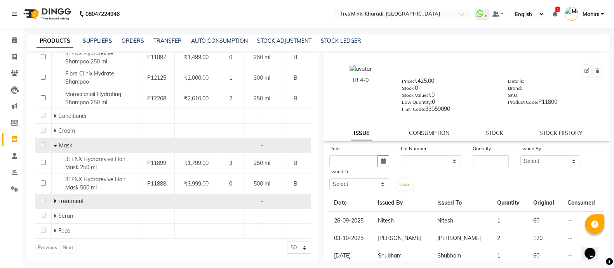
click at [54, 200] on icon at bounding box center [55, 200] width 3 height 5
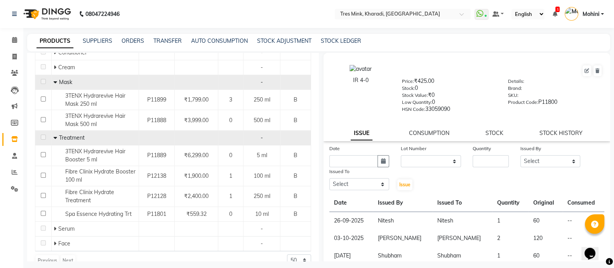
scroll to position [243, 0]
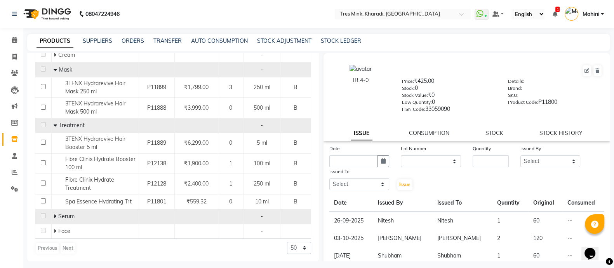
click at [54, 214] on icon at bounding box center [55, 215] width 3 height 5
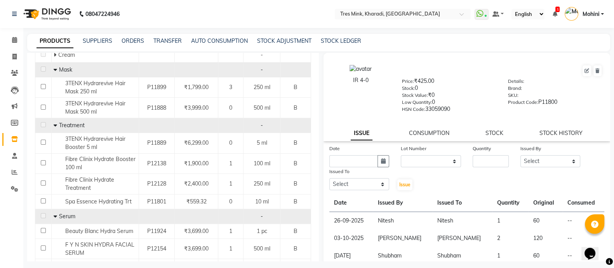
scroll to position [278, 0]
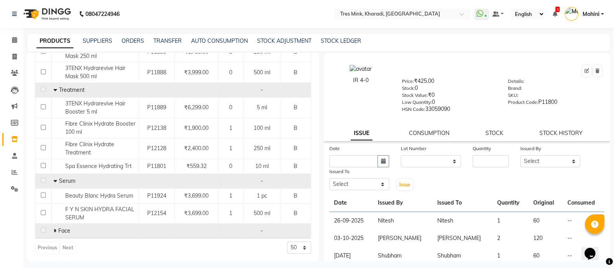
click at [54, 230] on icon at bounding box center [55, 230] width 3 height 5
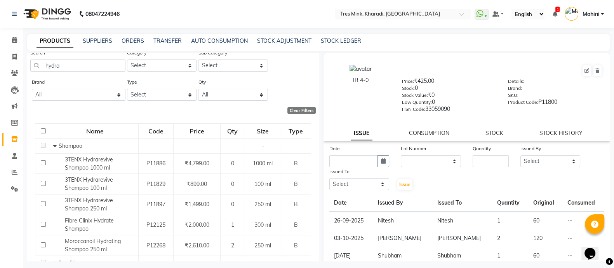
scroll to position [17, 0]
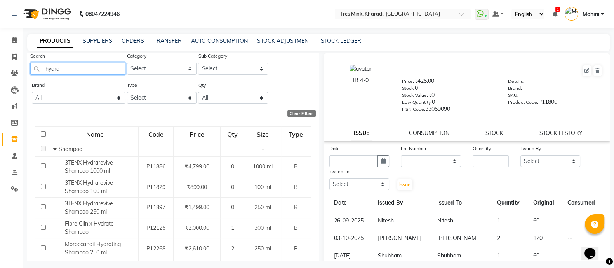
click at [70, 64] on input "hydra" at bounding box center [77, 69] width 95 height 12
type input "h"
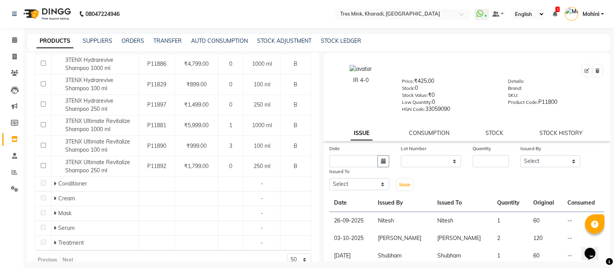
scroll to position [126, 0]
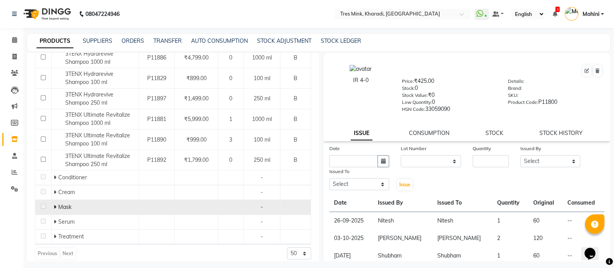
type input "3tenx"
click at [54, 207] on icon at bounding box center [55, 206] width 3 height 5
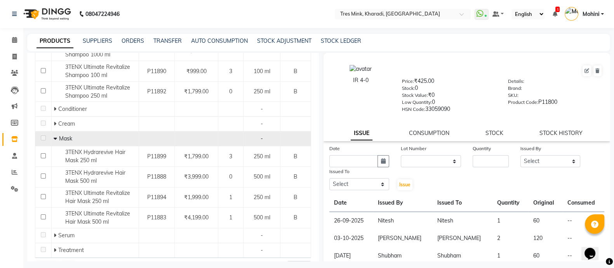
scroll to position [195, 0]
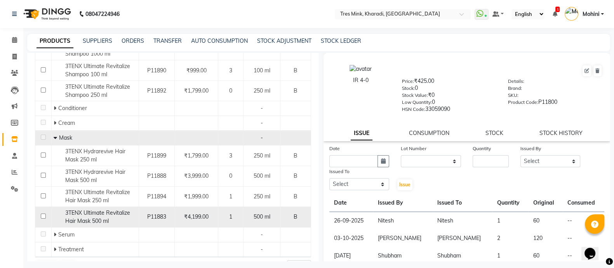
click at [70, 212] on span "3TENX Ultimate Revitalize Hair Mask 500 ml" at bounding box center [97, 216] width 65 height 15
select select
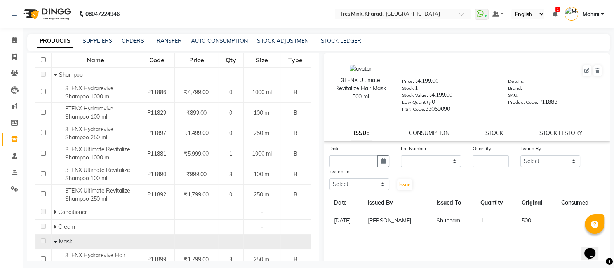
scroll to position [0, 0]
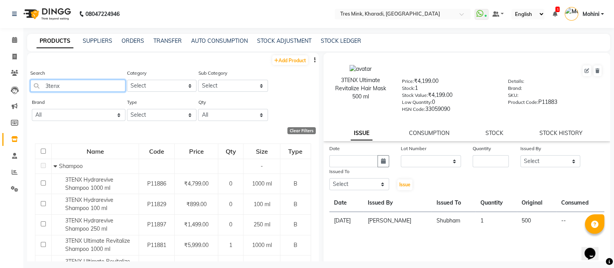
click at [104, 86] on input "3tenx" at bounding box center [77, 86] width 95 height 12
type input "3"
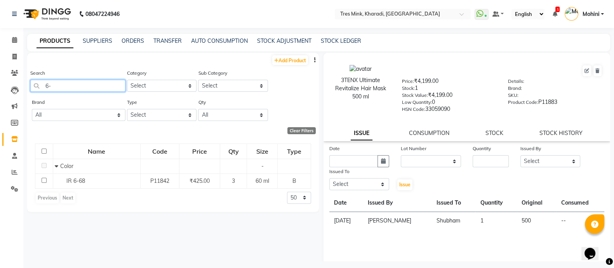
type input "6"
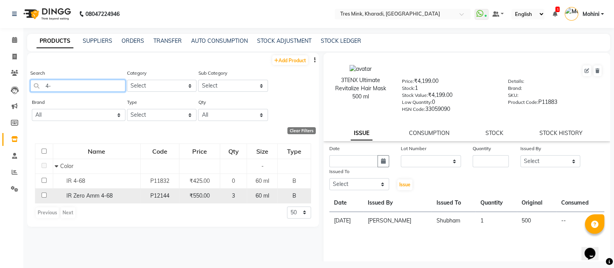
type input "4"
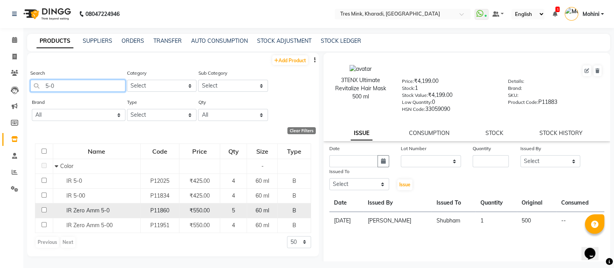
type input "5-0"
click at [80, 214] on span "IR Zero Amm 5-0" at bounding box center [87, 210] width 43 height 7
select select
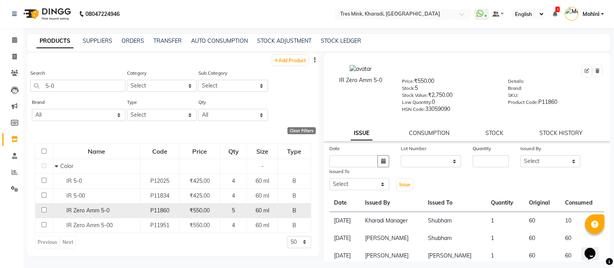
click at [74, 211] on span "IR Zero Amm 5-0" at bounding box center [87, 210] width 43 height 7
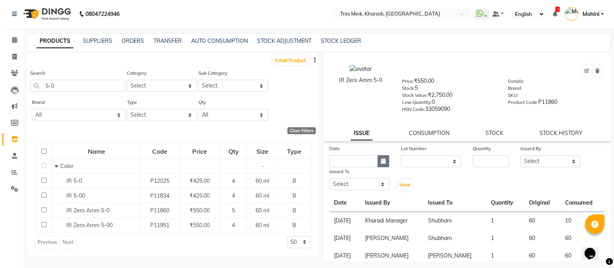
click at [383, 164] on icon "button" at bounding box center [383, 160] width 5 height 5
select select "10"
select select "2025"
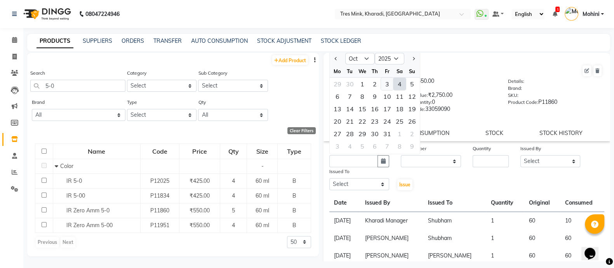
click at [385, 83] on div "3" at bounding box center [387, 84] width 12 height 12
type input "03-10-2025"
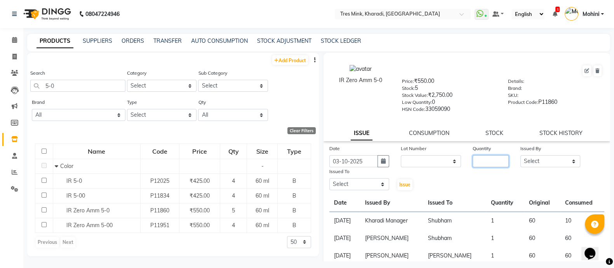
click at [489, 165] on input "number" at bounding box center [491, 161] width 36 height 12
type input "1"
click at [531, 165] on select "Select Kharadi Manager [PERSON_NAME] ([PERSON_NAME]) [PERSON_NAME] [PERSON_NAME…" at bounding box center [551, 161] width 60 height 12
select select "75009"
click at [521, 158] on select "Select Kharadi Manager [PERSON_NAME] ([PERSON_NAME]) [PERSON_NAME] [PERSON_NAME…" at bounding box center [551, 161] width 60 height 12
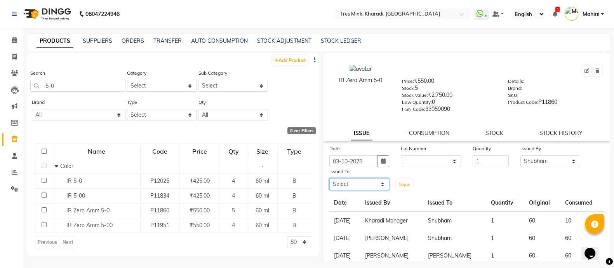
click at [379, 187] on select "Select Kharadi Manager [PERSON_NAME] ([PERSON_NAME]) [PERSON_NAME] [PERSON_NAME…" at bounding box center [360, 184] width 60 height 12
select select "75009"
click at [330, 182] on select "Select Kharadi Manager [PERSON_NAME] ([PERSON_NAME]) [PERSON_NAME] [PERSON_NAME…" at bounding box center [360, 184] width 60 height 12
click at [402, 187] on span "Issue" at bounding box center [405, 185] width 11 height 6
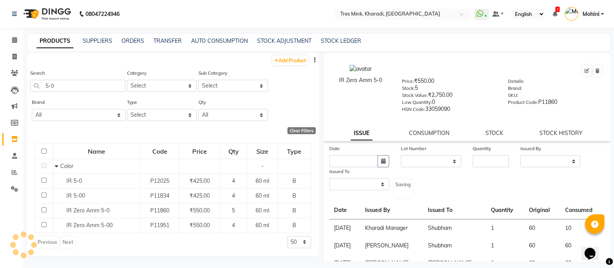
select select
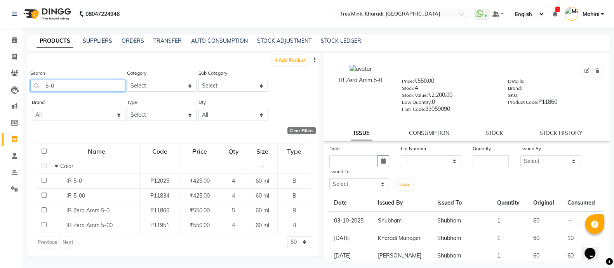
click at [67, 86] on input "5-0" at bounding box center [77, 86] width 95 height 12
type input "5"
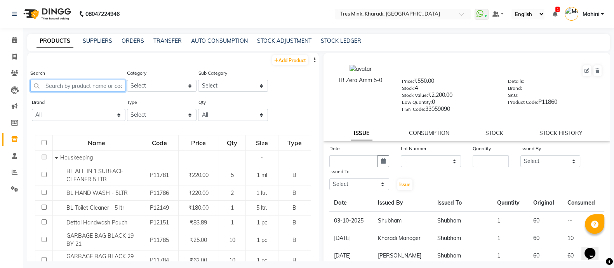
click at [56, 86] on input "text" at bounding box center [77, 86] width 95 height 12
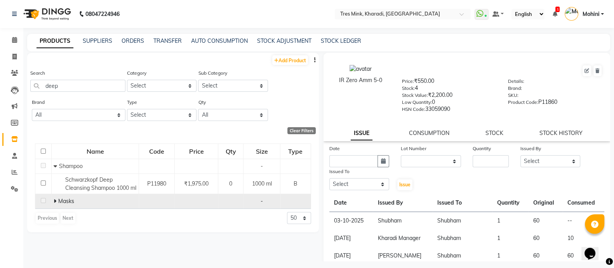
click at [54, 204] on icon at bounding box center [55, 200] width 3 height 5
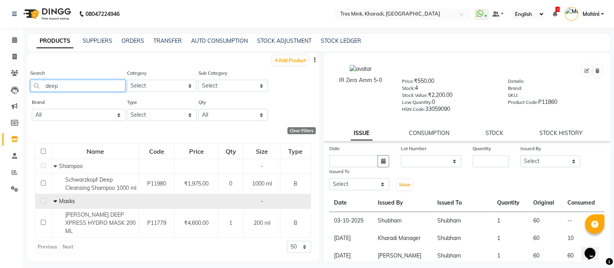
click at [68, 86] on input "deep" at bounding box center [77, 86] width 95 height 12
type input "d"
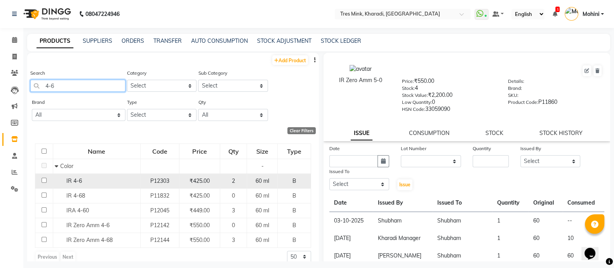
type input "4-6"
click at [68, 183] on span "IR 4-6" at bounding box center [74, 180] width 16 height 7
select select
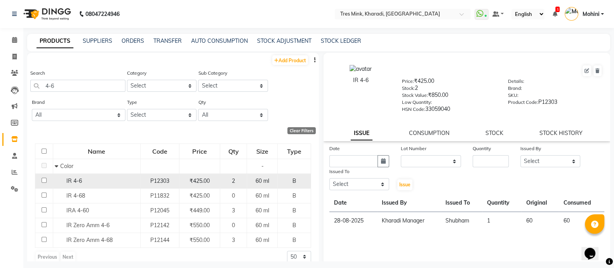
click at [68, 183] on span "IR 4-6" at bounding box center [74, 180] width 16 height 7
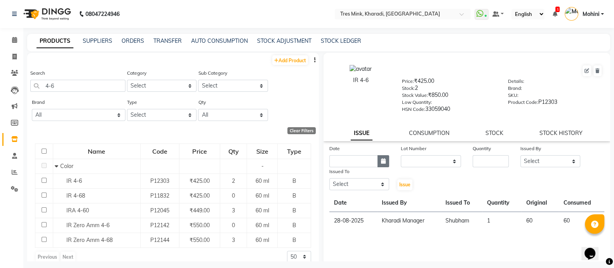
click at [383, 164] on icon "button" at bounding box center [383, 160] width 5 height 5
select select "10"
select select "2025"
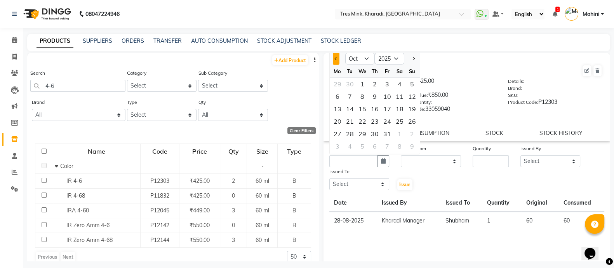
click at [336, 60] on span "Previous month" at bounding box center [336, 58] width 3 height 3
select select "9"
click at [414, 125] on div "28" at bounding box center [412, 121] width 12 height 12
type input "28-09-2025"
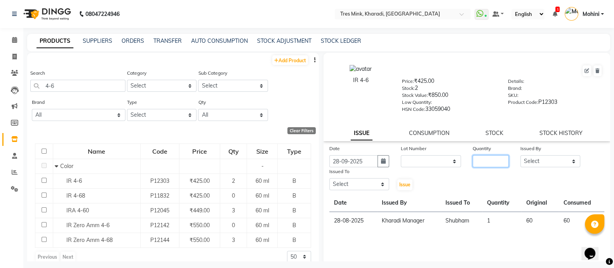
click at [476, 166] on input "number" at bounding box center [491, 161] width 36 height 12
type input "1"
click at [531, 162] on select "Select Kharadi Manager [PERSON_NAME] ([PERSON_NAME]) [PERSON_NAME] [PERSON_NAME…" at bounding box center [551, 161] width 60 height 12
select select "90810"
click at [521, 158] on select "Select Kharadi Manager [PERSON_NAME] ([PERSON_NAME]) [PERSON_NAME] [PERSON_NAME…" at bounding box center [551, 161] width 60 height 12
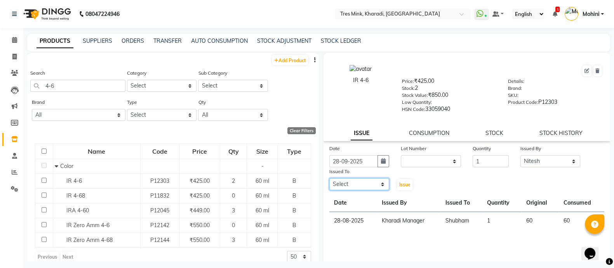
click at [379, 188] on select "Select Kharadi Manager [PERSON_NAME] ([PERSON_NAME]) [PERSON_NAME] [PERSON_NAME…" at bounding box center [360, 184] width 60 height 12
select select "90810"
click at [330, 182] on select "Select Kharadi Manager [PERSON_NAME] ([PERSON_NAME]) [PERSON_NAME] [PERSON_NAME…" at bounding box center [360, 184] width 60 height 12
click at [401, 187] on span "Issue" at bounding box center [405, 185] width 11 height 6
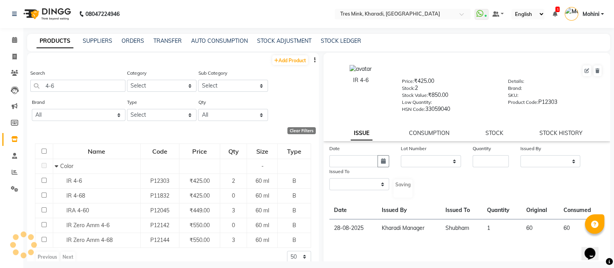
select select
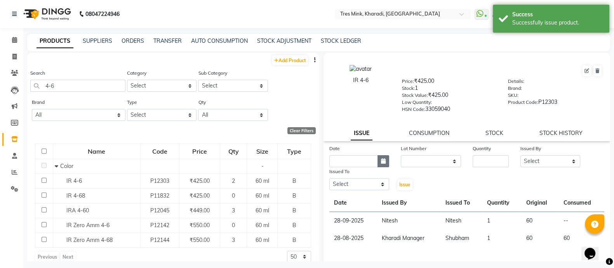
click at [381, 164] on icon "button" at bounding box center [383, 160] width 5 height 5
select select "10"
select select "2025"
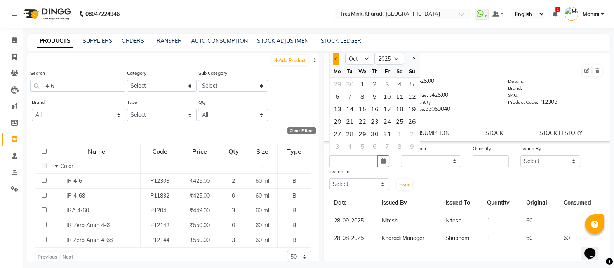
click at [335, 60] on span "Previous month" at bounding box center [336, 58] width 3 height 3
select select "9"
click at [350, 136] on div "30" at bounding box center [350, 133] width 12 height 12
type input "30-09-2025"
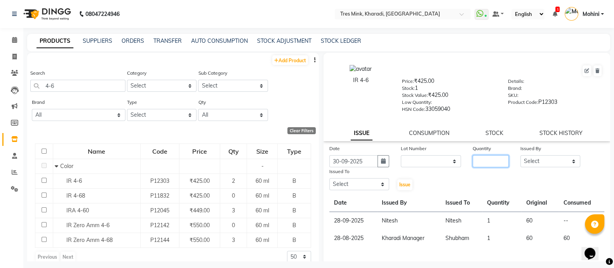
click at [476, 162] on input "number" at bounding box center [491, 161] width 36 height 12
type input "1"
click at [546, 166] on select "Select Kharadi Manager [PERSON_NAME] ([PERSON_NAME]) [PERSON_NAME] [PERSON_NAME…" at bounding box center [551, 161] width 60 height 12
select select "75009"
click at [521, 158] on select "Select Kharadi Manager [PERSON_NAME] ([PERSON_NAME]) [PERSON_NAME] [PERSON_NAME…" at bounding box center [551, 161] width 60 height 12
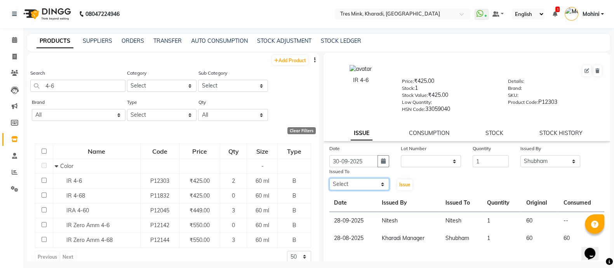
click at [381, 187] on select "Select Kharadi Manager [PERSON_NAME] ([PERSON_NAME]) [PERSON_NAME] [PERSON_NAME…" at bounding box center [360, 184] width 60 height 12
select select "75009"
click at [330, 182] on select "Select Kharadi Manager [PERSON_NAME] ([PERSON_NAME]) [PERSON_NAME] [PERSON_NAME…" at bounding box center [360, 184] width 60 height 12
click at [402, 187] on span "Issue" at bounding box center [405, 185] width 11 height 6
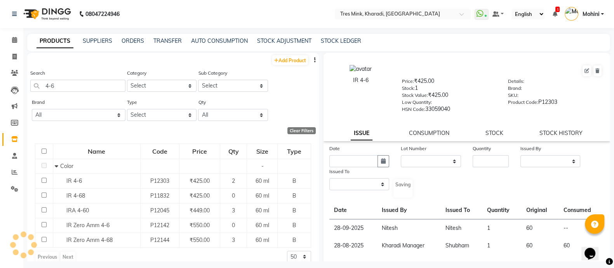
select select
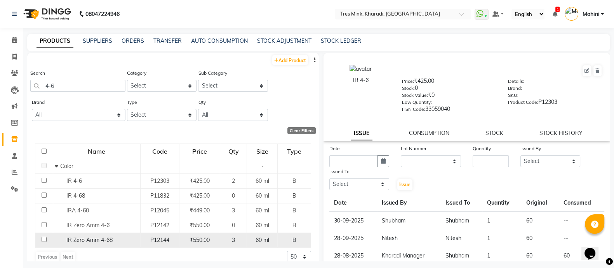
click at [105, 240] on span "IR Zero Amm 4-68" at bounding box center [89, 239] width 46 height 7
select select
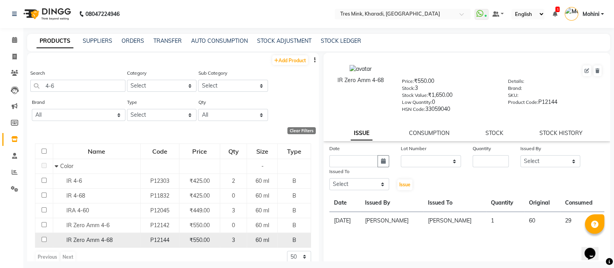
click at [105, 240] on span "IR Zero Amm 4-68" at bounding box center [89, 239] width 46 height 7
click at [97, 239] on span "IR Zero Amm 4-68" at bounding box center [89, 239] width 46 height 7
click at [71, 241] on span "IR Zero Amm 4-68" at bounding box center [89, 239] width 46 height 7
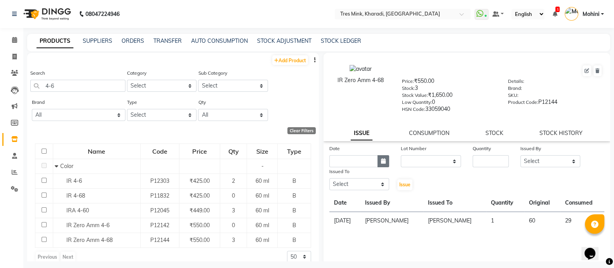
click at [381, 164] on icon "button" at bounding box center [383, 160] width 5 height 5
select select "10"
select select "2025"
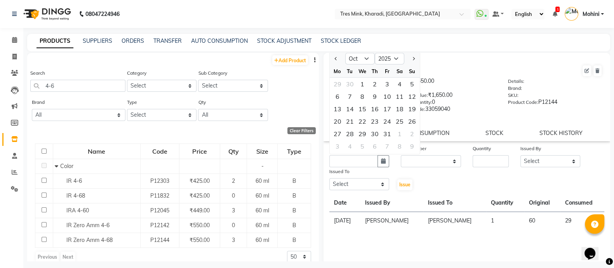
click at [468, 63] on div "IR Zero Amm 4-68 Price: ₹550.00 Stock: 3 Stock Value: ₹1,650.00 Low Quantity: 0…" at bounding box center [467, 88] width 299 height 63
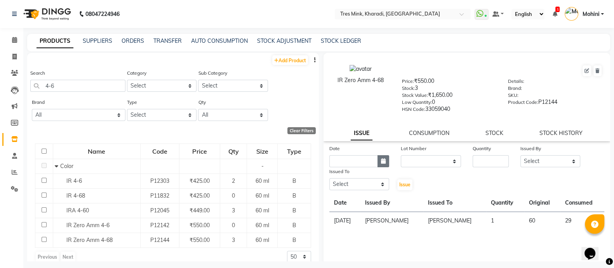
click at [382, 162] on icon "button" at bounding box center [383, 160] width 5 height 5
select select "10"
select select "2025"
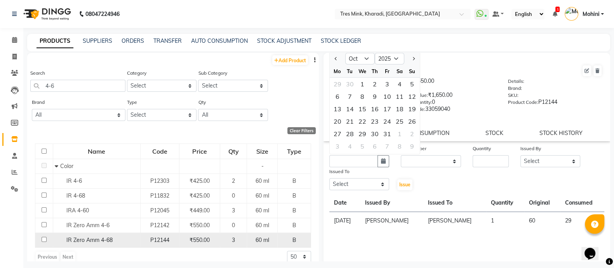
click at [84, 241] on span "IR Zero Amm 4-68" at bounding box center [89, 239] width 46 height 7
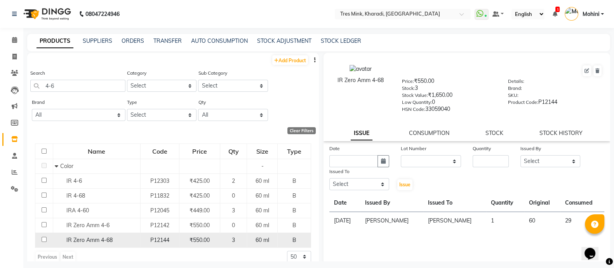
click at [84, 241] on span "IR Zero Amm 4-68" at bounding box center [89, 239] width 46 height 7
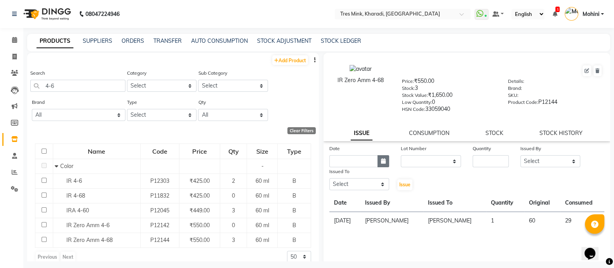
click at [382, 162] on icon "button" at bounding box center [383, 160] width 5 height 5
select select "10"
select select "2025"
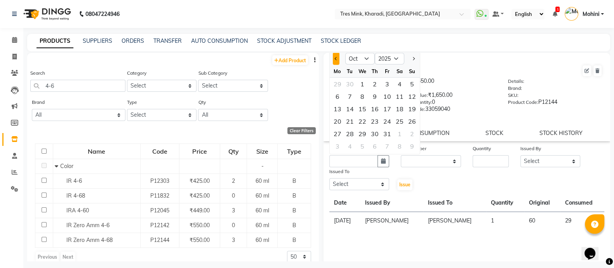
click at [335, 60] on span "Previous month" at bounding box center [336, 58] width 3 height 3
select select "9"
click at [339, 112] on div "15" at bounding box center [338, 109] width 12 height 12
type input "[DATE]"
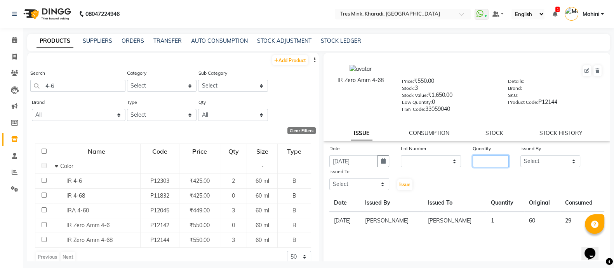
click at [492, 164] on input "number" at bounding box center [491, 161] width 36 height 12
type input "1"
click at [529, 164] on select "Select Kharadi Manager [PERSON_NAME] ([PERSON_NAME]) [PERSON_NAME] [PERSON_NAME…" at bounding box center [551, 161] width 60 height 12
select select "75011"
click at [521, 158] on select "Select Kharadi Manager [PERSON_NAME] ([PERSON_NAME]) [PERSON_NAME] [PERSON_NAME…" at bounding box center [551, 161] width 60 height 12
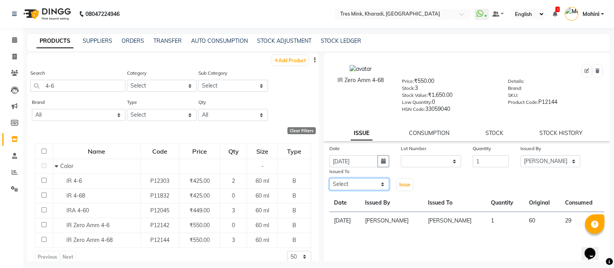
click at [381, 189] on select "Select Kharadi Manager [PERSON_NAME] ([PERSON_NAME]) [PERSON_NAME] [PERSON_NAME…" at bounding box center [360, 184] width 60 height 12
select select "75011"
click at [330, 182] on select "Select Kharadi Manager [PERSON_NAME] ([PERSON_NAME]) [PERSON_NAME] [PERSON_NAME…" at bounding box center [360, 184] width 60 height 12
click at [400, 187] on span "Issue" at bounding box center [405, 185] width 11 height 6
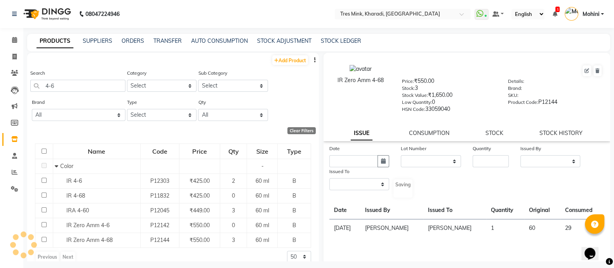
select select
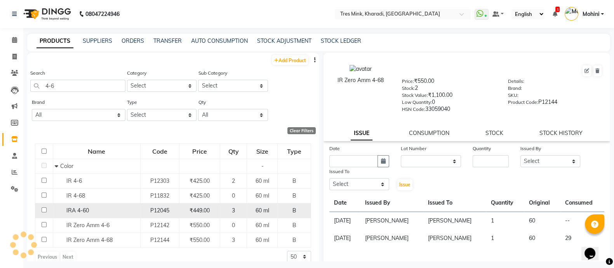
click at [79, 213] on span "IRA 4-60" at bounding box center [77, 210] width 23 height 7
select select
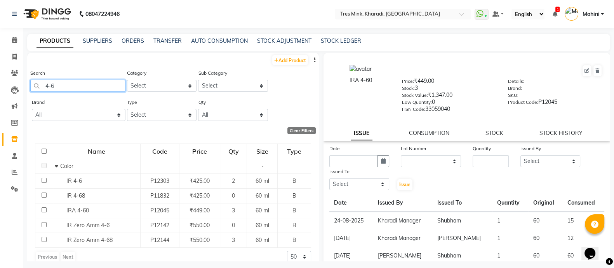
click at [64, 89] on input "4-6" at bounding box center [77, 86] width 95 height 12
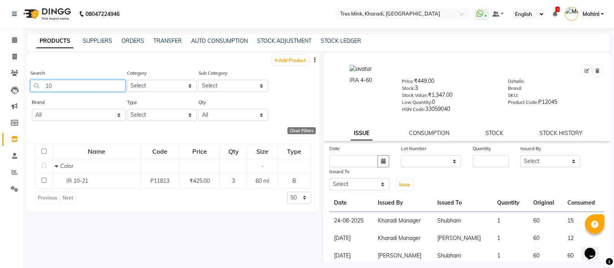
type input "1"
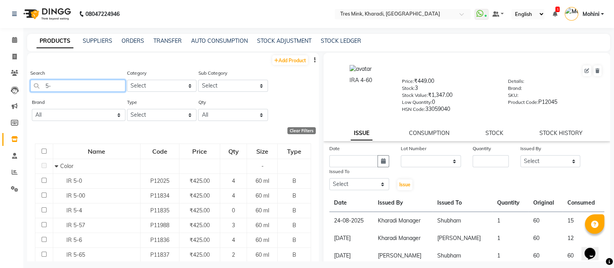
type input "5"
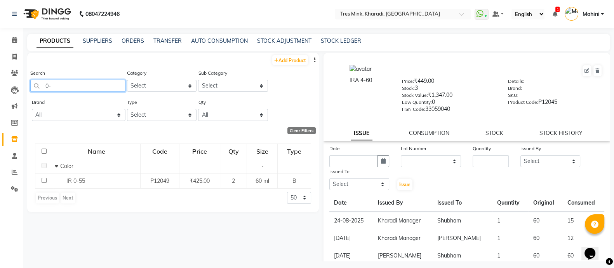
type input "0"
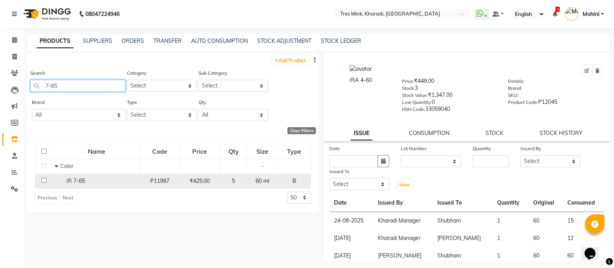
type input "7-65"
click at [66, 180] on span "IR 7-65" at bounding box center [75, 180] width 19 height 7
select select
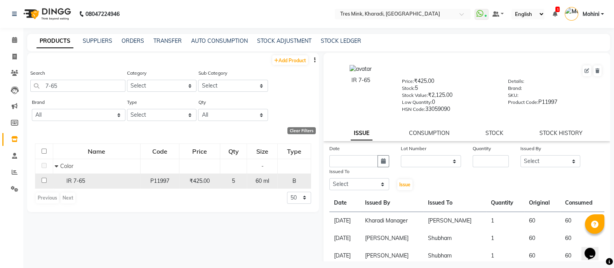
click at [66, 180] on span "IR 7-65" at bounding box center [75, 180] width 19 height 7
click at [86, 181] on div "IR 7-65" at bounding box center [96, 181] width 83 height 8
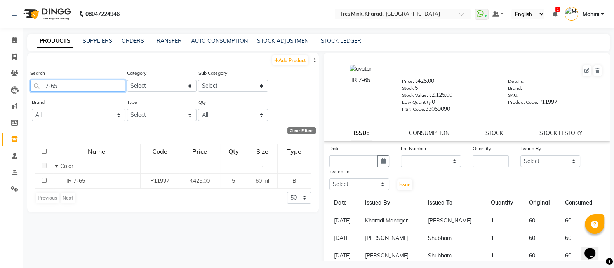
click at [72, 90] on input "7-65" at bounding box center [77, 86] width 95 height 12
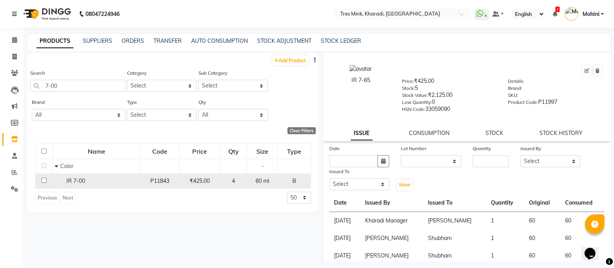
click at [72, 180] on span "IR 7-00" at bounding box center [75, 180] width 19 height 7
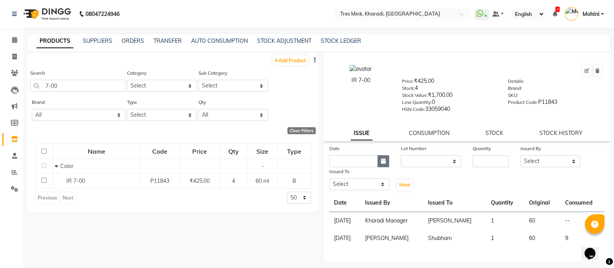
click at [382, 162] on icon "button" at bounding box center [383, 160] width 5 height 5
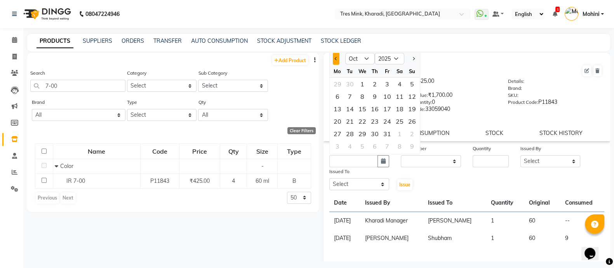
click at [335, 60] on span "Previous month" at bounding box center [336, 58] width 3 height 3
click at [337, 110] on div "15" at bounding box center [338, 109] width 12 height 12
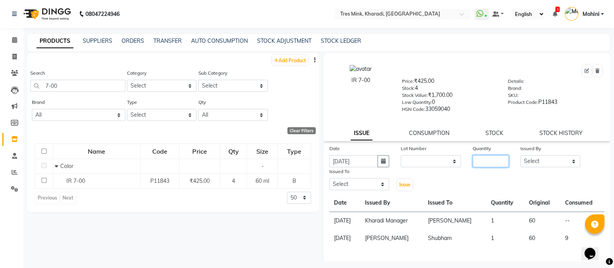
click at [477, 162] on input "number" at bounding box center [491, 161] width 36 height 12
click at [538, 165] on select "Select Kharadi Manager [PERSON_NAME] ([PERSON_NAME]) [PERSON_NAME] [PERSON_NAME…" at bounding box center [551, 161] width 60 height 12
click at [521, 158] on select "Select Kharadi Manager [PERSON_NAME] ([PERSON_NAME]) [PERSON_NAME] [PERSON_NAME…" at bounding box center [551, 161] width 60 height 12
click at [382, 187] on select "Select Kharadi Manager [PERSON_NAME] ([PERSON_NAME]) [PERSON_NAME] [PERSON_NAME…" at bounding box center [360, 184] width 60 height 12
click at [330, 182] on select "Select Kharadi Manager [PERSON_NAME] ([PERSON_NAME]) [PERSON_NAME] [PERSON_NAME…" at bounding box center [360, 184] width 60 height 12
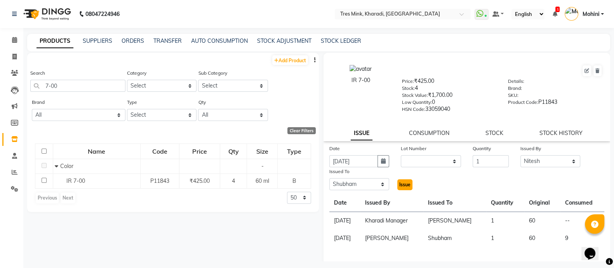
click at [400, 186] on span "Issue" at bounding box center [405, 185] width 11 height 6
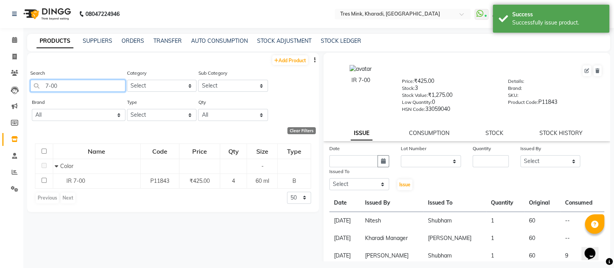
click at [90, 87] on input "7-00" at bounding box center [77, 86] width 95 height 12
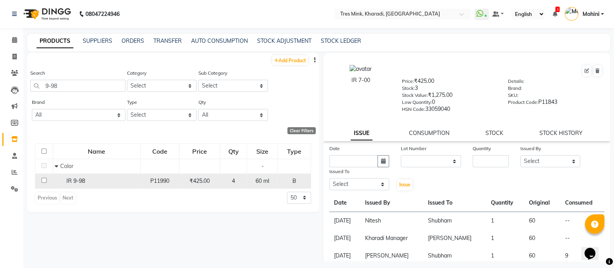
click at [73, 182] on span "IR 9-98" at bounding box center [75, 180] width 19 height 7
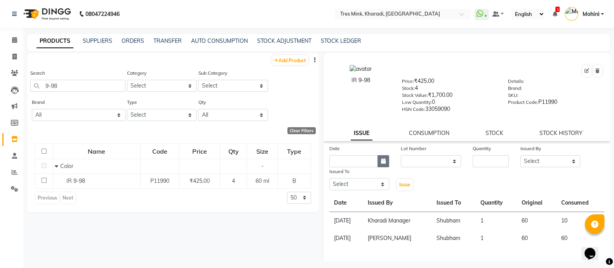
click at [383, 162] on icon "button" at bounding box center [383, 160] width 5 height 5
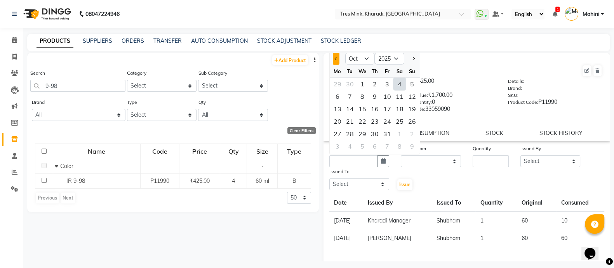
click at [335, 60] on span "Previous month" at bounding box center [336, 58] width 3 height 3
click at [377, 96] on div "11" at bounding box center [375, 96] width 12 height 12
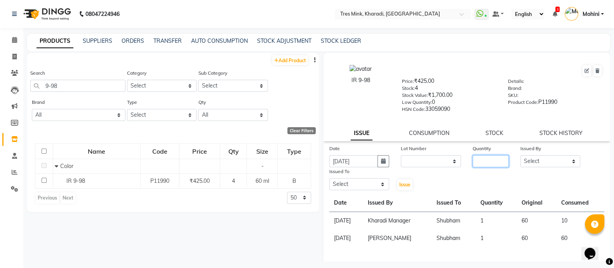
click at [491, 166] on input "number" at bounding box center [491, 161] width 36 height 12
click at [534, 160] on select "Select Kharadi Manager [PERSON_NAME] ([PERSON_NAME]) [PERSON_NAME] [PERSON_NAME…" at bounding box center [551, 161] width 60 height 12
click at [521, 158] on select "Select Kharadi Manager [PERSON_NAME] ([PERSON_NAME]) [PERSON_NAME] [PERSON_NAME…" at bounding box center [551, 161] width 60 height 12
click at [381, 189] on select "Select Kharadi Manager [PERSON_NAME] ([PERSON_NAME]) [PERSON_NAME] [PERSON_NAME…" at bounding box center [360, 184] width 60 height 12
click at [330, 182] on select "Select Kharadi Manager [PERSON_NAME] ([PERSON_NAME]) [PERSON_NAME] [PERSON_NAME…" at bounding box center [360, 184] width 60 height 12
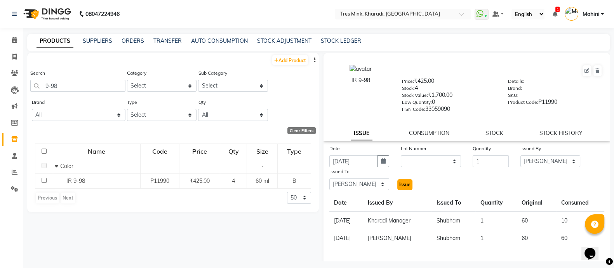
click at [398, 184] on button "Issue" at bounding box center [405, 184] width 15 height 11
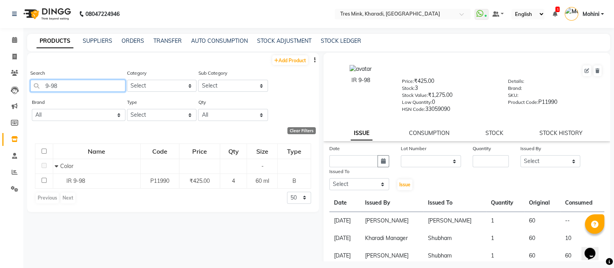
click at [89, 87] on input "9-98" at bounding box center [77, 86] width 95 height 12
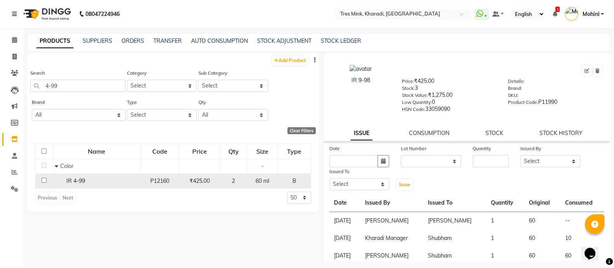
click at [95, 187] on td "IR 4-99" at bounding box center [96, 180] width 87 height 15
click at [80, 182] on span "IR 4-99" at bounding box center [75, 180] width 19 height 7
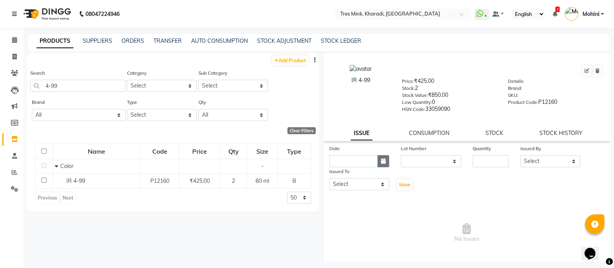
click at [381, 167] on button "button" at bounding box center [384, 161] width 12 height 12
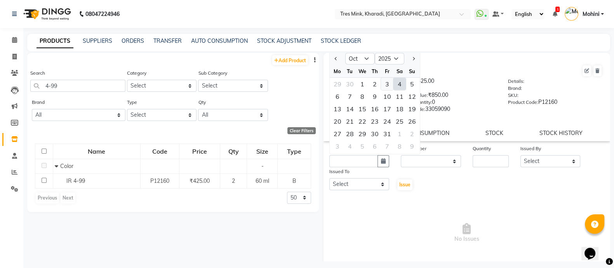
click at [390, 87] on div "3" at bounding box center [387, 84] width 12 height 12
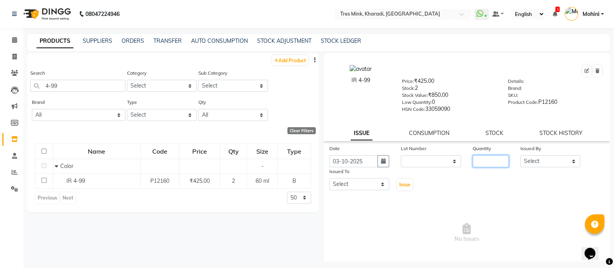
click at [479, 162] on input "number" at bounding box center [491, 161] width 36 height 12
click at [527, 164] on select "Select Kharadi Manager [PERSON_NAME] ([PERSON_NAME]) [PERSON_NAME] [PERSON_NAME…" at bounding box center [551, 161] width 60 height 12
click at [521, 158] on select "Select Kharadi Manager [PERSON_NAME] ([PERSON_NAME]) [PERSON_NAME] [PERSON_NAME…" at bounding box center [551, 161] width 60 height 12
click at [380, 189] on select "Select Kharadi Manager [PERSON_NAME] ([PERSON_NAME]) [PERSON_NAME] [PERSON_NAME…" at bounding box center [360, 184] width 60 height 12
click at [330, 182] on select "Select Kharadi Manager [PERSON_NAME] ([PERSON_NAME]) [PERSON_NAME] [PERSON_NAME…" at bounding box center [360, 184] width 60 height 12
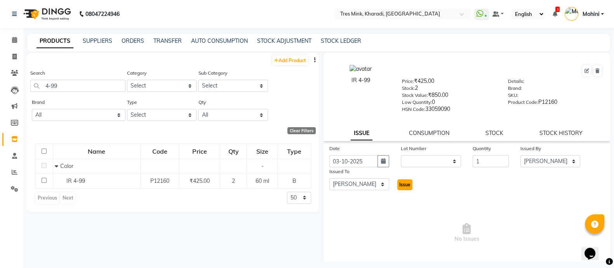
click at [402, 185] on span "Issue" at bounding box center [405, 185] width 11 height 6
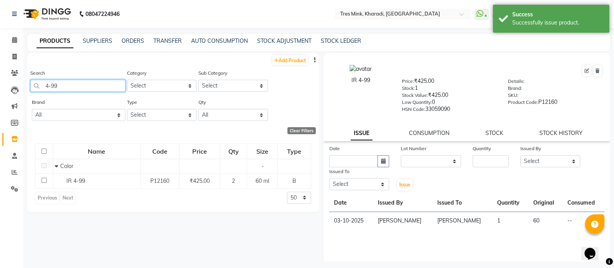
click at [101, 83] on input "4-99" at bounding box center [77, 86] width 95 height 12
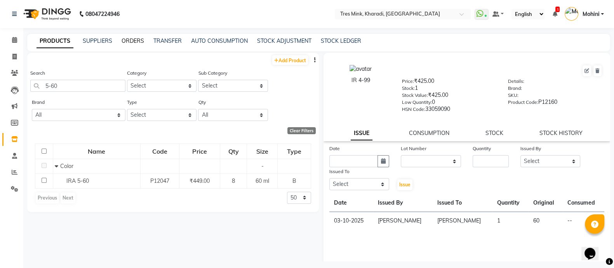
click at [132, 42] on link "ORDERS" at bounding box center [133, 40] width 23 height 7
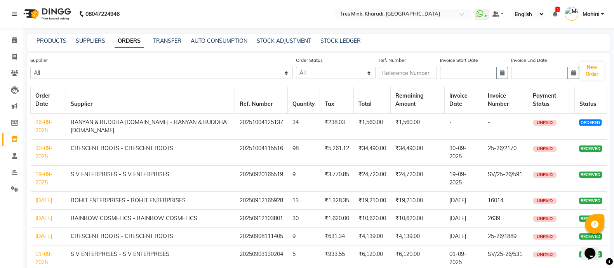
click at [39, 148] on link "30-09-2025" at bounding box center [43, 152] width 17 height 15
click at [43, 39] on link "PRODUCTS" at bounding box center [52, 40] width 30 height 7
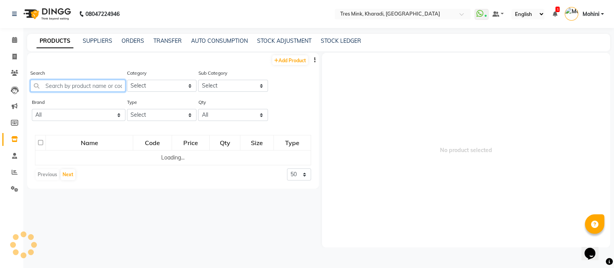
click at [68, 88] on input "text" at bounding box center [77, 86] width 95 height 12
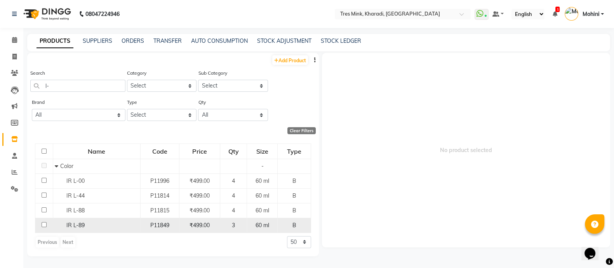
click at [75, 224] on span "IR L-89" at bounding box center [75, 225] width 18 height 7
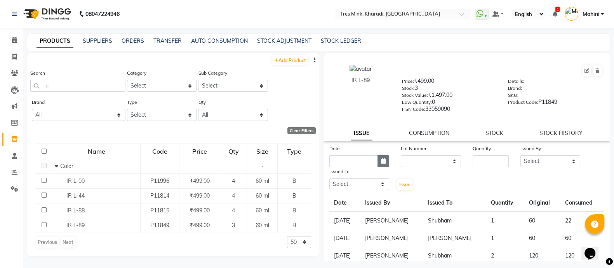
click at [382, 164] on icon "button" at bounding box center [383, 160] width 5 height 5
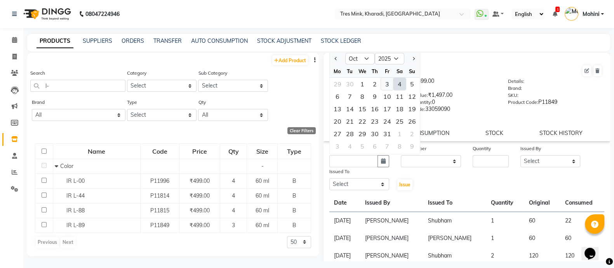
click at [388, 86] on div "3" at bounding box center [387, 84] width 12 height 12
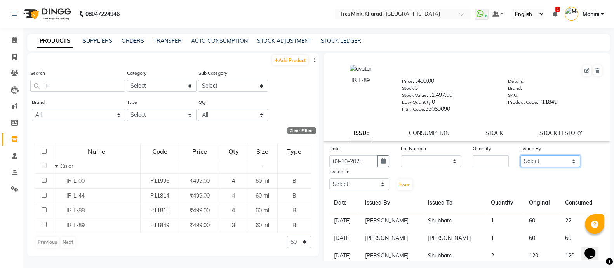
click at [528, 164] on select "Select Kharadi Manager [PERSON_NAME] ([PERSON_NAME]) [PERSON_NAME] [PERSON_NAME…" at bounding box center [551, 161] width 60 height 12
click at [521, 158] on select "Select Kharadi Manager [PERSON_NAME] ([PERSON_NAME]) [PERSON_NAME] [PERSON_NAME…" at bounding box center [551, 161] width 60 height 12
click at [73, 87] on input "l-" at bounding box center [77, 86] width 95 height 12
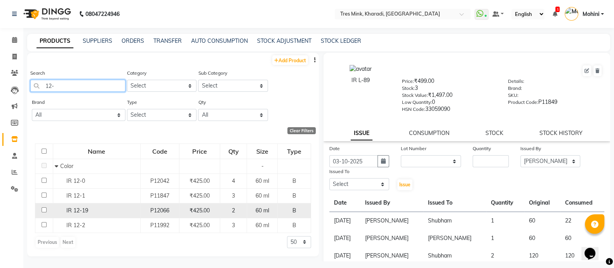
drag, startPoint x: 73, startPoint y: 87, endPoint x: 73, endPoint y: 211, distance: 123.6
click at [73, 211] on div "Add Product Search 12- Category Select Hair Skin Makeup Personal Care Appliance…" at bounding box center [173, 154] width 292 height 203
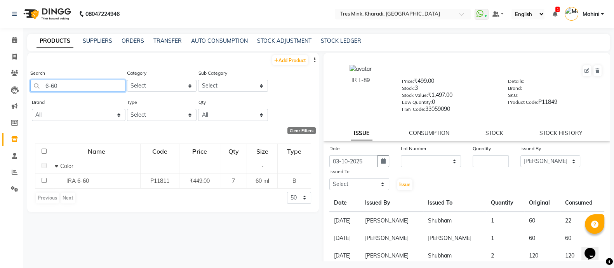
scroll to position [41, 0]
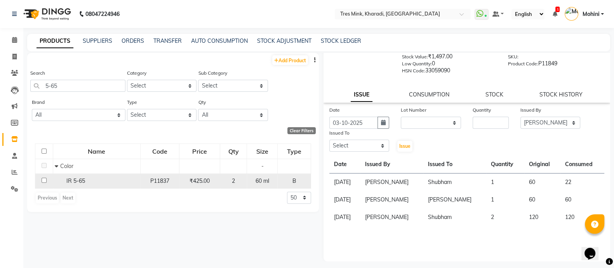
click at [66, 182] on span "IR 5-65" at bounding box center [75, 180] width 19 height 7
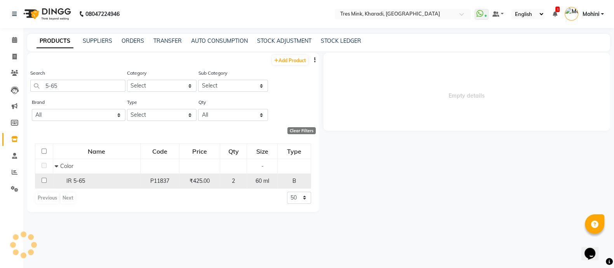
scroll to position [0, 0]
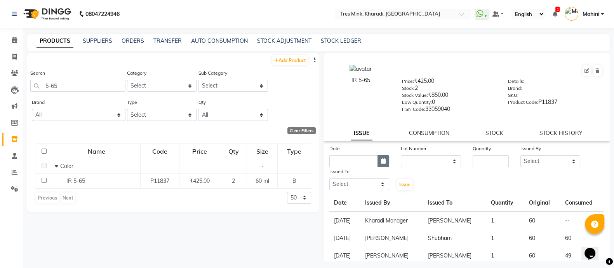
click at [381, 164] on icon "button" at bounding box center [383, 160] width 5 height 5
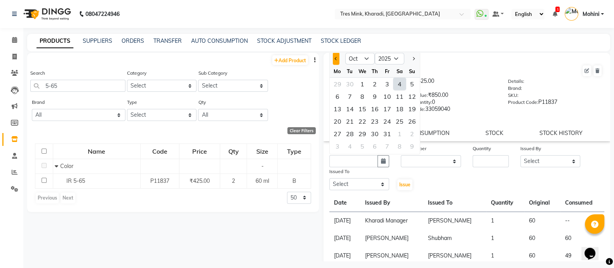
click at [335, 60] on span "Previous month" at bounding box center [336, 58] width 3 height 3
click at [410, 63] on button "Next month" at bounding box center [413, 58] width 7 height 12
click at [361, 83] on div "1" at bounding box center [362, 84] width 12 height 12
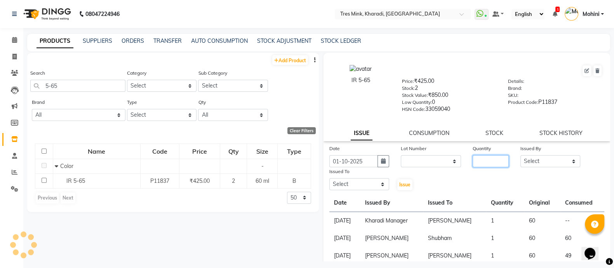
click at [497, 162] on input "number" at bounding box center [491, 161] width 36 height 12
click at [551, 165] on select "Select Kharadi Manager [PERSON_NAME] ([PERSON_NAME]) [PERSON_NAME] [PERSON_NAME…" at bounding box center [551, 161] width 60 height 12
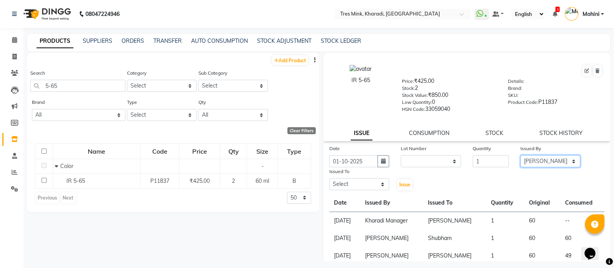
click at [521, 158] on select "Select Kharadi Manager [PERSON_NAME] ([PERSON_NAME]) [PERSON_NAME] [PERSON_NAME…" at bounding box center [551, 161] width 60 height 12
click at [382, 189] on select "Select Kharadi Manager [PERSON_NAME] ([PERSON_NAME]) [PERSON_NAME] [PERSON_NAME…" at bounding box center [360, 184] width 60 height 12
click at [330, 182] on select "Select Kharadi Manager [PERSON_NAME] ([PERSON_NAME]) [PERSON_NAME] [PERSON_NAME…" at bounding box center [360, 184] width 60 height 12
click at [400, 187] on span "Issue" at bounding box center [405, 185] width 11 height 6
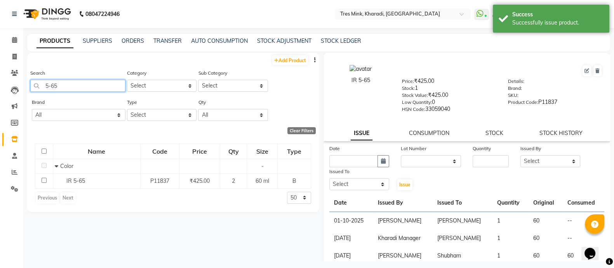
click at [64, 88] on input "5-65" at bounding box center [77, 86] width 95 height 12
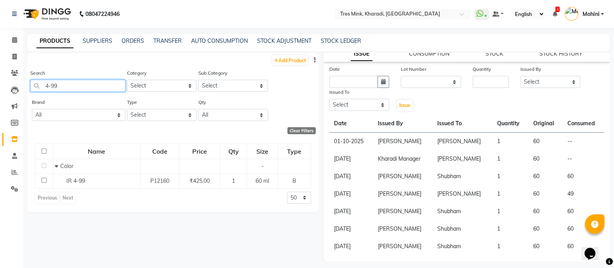
scroll to position [28, 0]
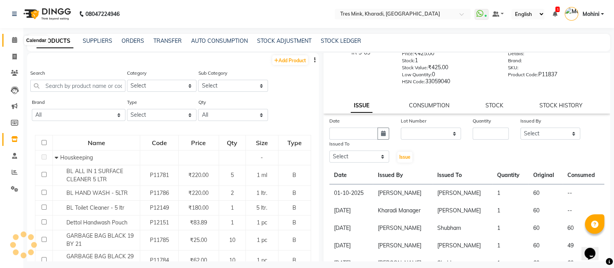
click at [14, 41] on icon at bounding box center [14, 40] width 5 height 6
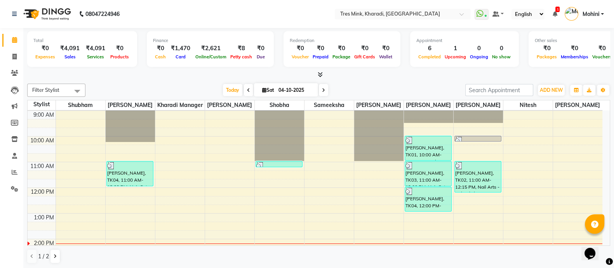
scroll to position [48, 0]
